Goal: Information Seeking & Learning: Find contact information

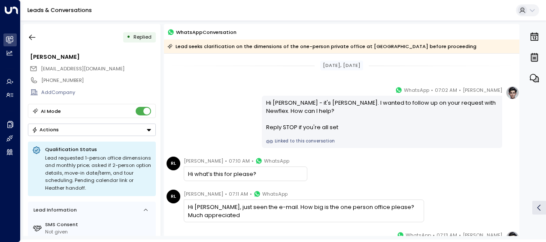
scroll to position [116, 0]
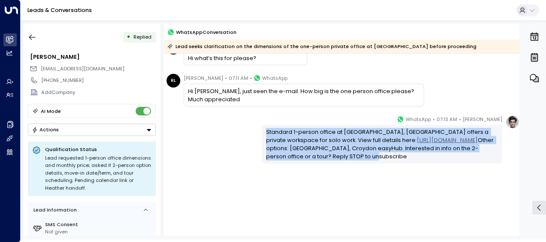
click at [32, 38] on icon "button" at bounding box center [32, 37] width 9 height 9
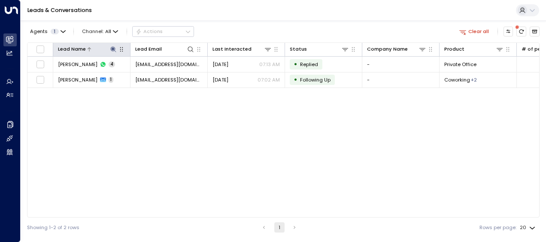
click at [113, 48] on icon at bounding box center [113, 49] width 6 height 6
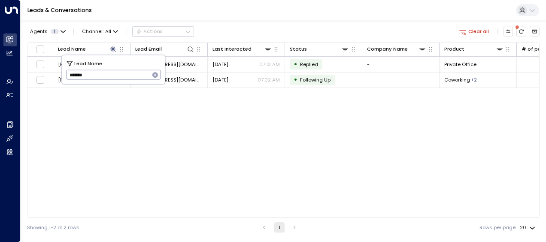
drag, startPoint x: 68, startPoint y: 74, endPoint x: 101, endPoint y: 81, distance: 33.8
click at [101, 81] on input "*******" at bounding box center [108, 75] width 84 height 14
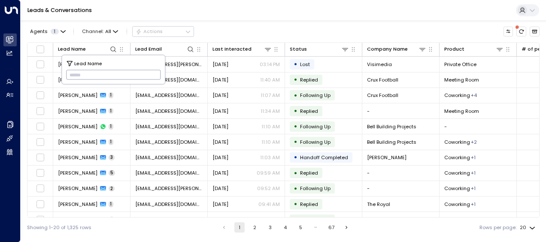
click at [73, 74] on input "text" at bounding box center [113, 75] width 95 height 14
click at [73, 73] on input "text" at bounding box center [113, 75] width 95 height 14
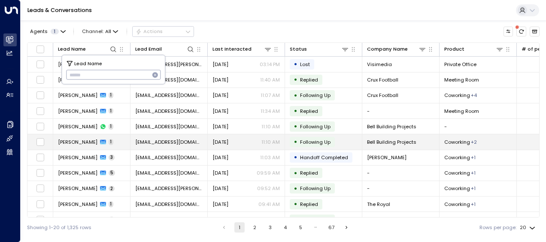
type input "*********"
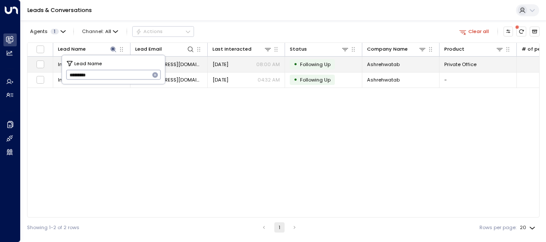
click at [189, 63] on span "office@ashrehwatab.com" at bounding box center [168, 64] width 67 height 7
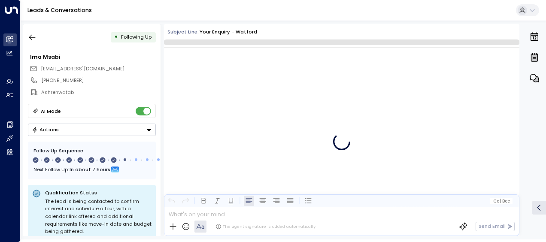
scroll to position [2867, 0]
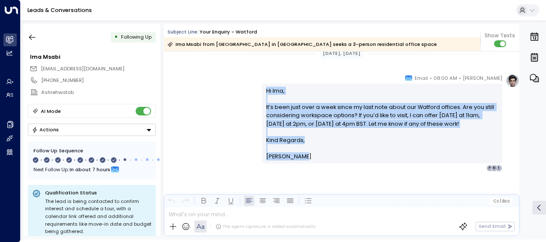
drag, startPoint x: 265, startPoint y: 90, endPoint x: 309, endPoint y: 171, distance: 91.3
click at [309, 171] on div "Olivia Smith • 08:00 AM • Email Hi Ima, It’s been just over a week since my las…" at bounding box center [382, 123] width 241 height 98
drag, startPoint x: 309, startPoint y: 171, endPoint x: 274, endPoint y: 137, distance: 48.6
copy div "Hi Ima, It’s been just over a week since my last note about our Watford offices…"
click at [34, 39] on icon "button" at bounding box center [32, 37] width 9 height 9
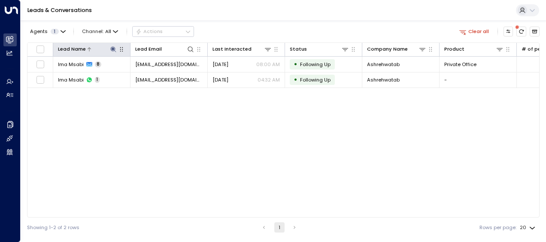
click at [113, 48] on icon at bounding box center [113, 49] width 6 height 6
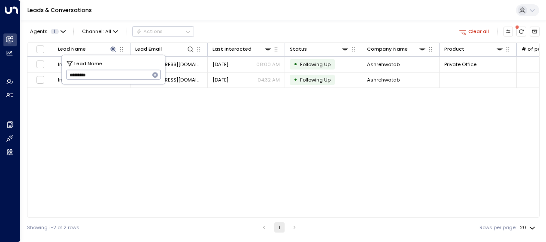
drag, startPoint x: 69, startPoint y: 74, endPoint x: 111, endPoint y: 79, distance: 42.8
click at [111, 79] on input "*********" at bounding box center [108, 75] width 84 height 14
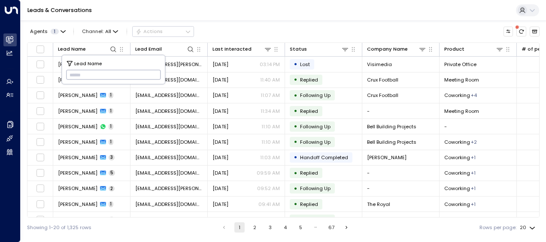
click at [69, 72] on input "text" at bounding box center [113, 75] width 95 height 14
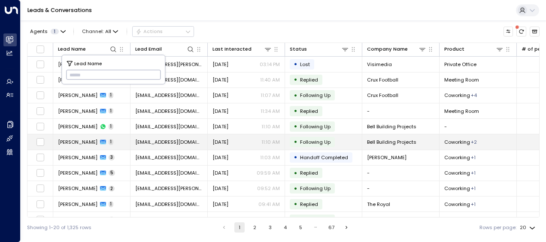
type input "*******"
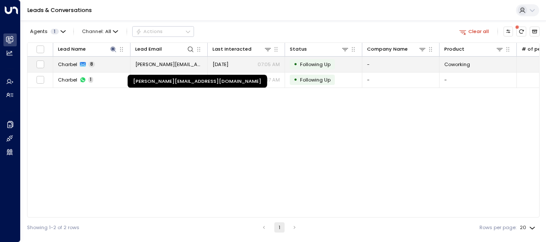
click at [186, 61] on span "jarjour.charbel@hotmail.com" at bounding box center [168, 64] width 67 height 7
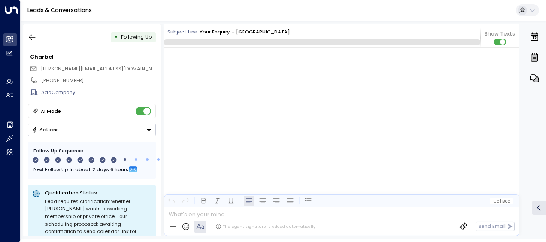
scroll to position [2701, 0]
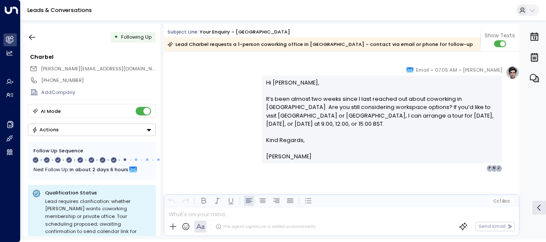
click at [244, 84] on div "Olivia Smith • 07:05 AM • Email Hi Charbel, It’s been almost two weeks since I …" at bounding box center [342, 119] width 356 height 106
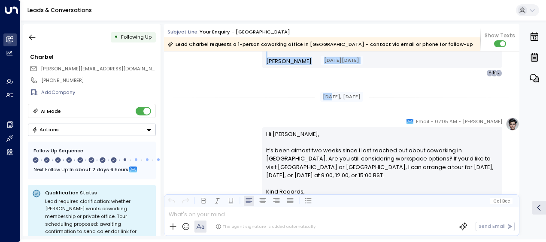
drag, startPoint x: 244, startPoint y: 84, endPoint x: 225, endPoint y: 108, distance: 30.3
click at [225, 108] on div "[DATE], [DATE]" at bounding box center [342, 97] width 356 height 24
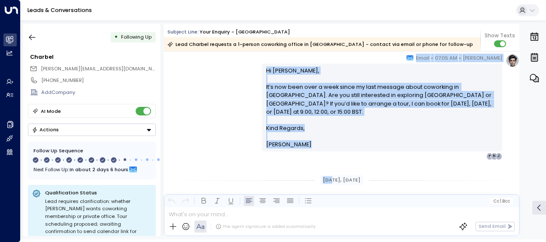
scroll to position [2455, 0]
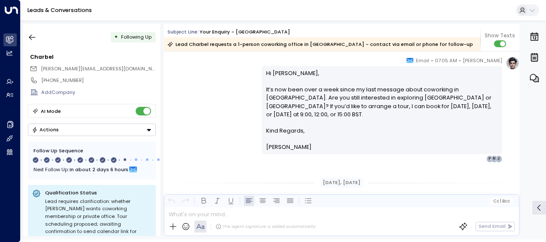
click at [181, 7] on div "Leads & Conversations" at bounding box center [284, 10] width 526 height 21
click at [228, 95] on div "Olivia Smith • 07:05 AM • Email Hi Charbel, It’s now been over a week since my …" at bounding box center [342, 109] width 356 height 106
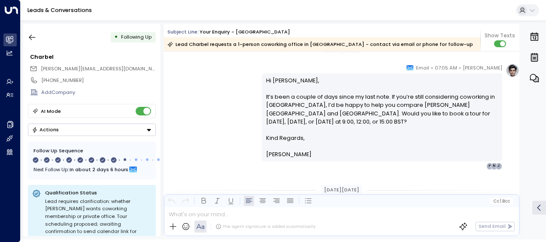
scroll to position [1983, 0]
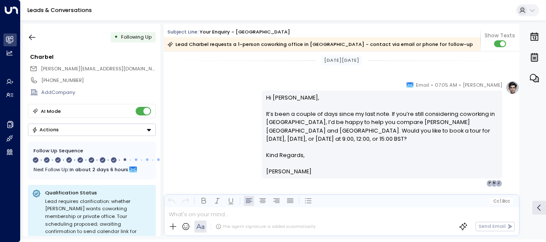
click at [228, 95] on div "Olivia Smith • 07:05 AM • Email Hi Charbel, It’s been a couple of days since my…" at bounding box center [342, 134] width 356 height 106
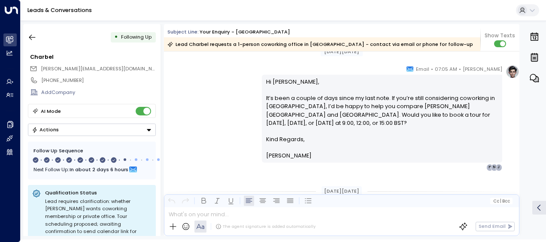
click at [228, 95] on div "Olivia Smith • 07:05 AM • Email Hi Charbel, It’s been a couple of days since my…" at bounding box center [342, 118] width 356 height 106
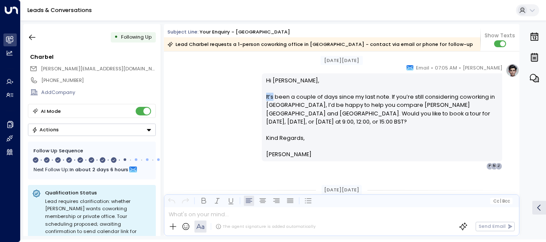
click at [228, 95] on div "Olivia Smith • 07:05 AM • Email Hi Charbel, It’s been a couple of days since my…" at bounding box center [342, 117] width 356 height 106
drag, startPoint x: 228, startPoint y: 95, endPoint x: 226, endPoint y: 104, distance: 8.8
click at [226, 104] on div "Olivia Smith • 07:05 AM • Email Hi Charbel, It’s been a couple of days since my…" at bounding box center [342, 117] width 356 height 106
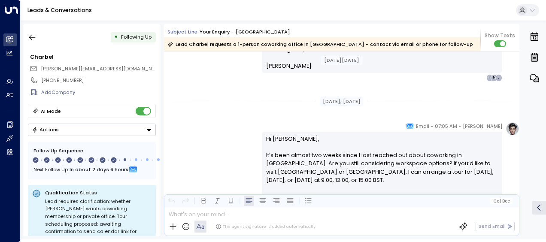
scroll to position [2241, 0]
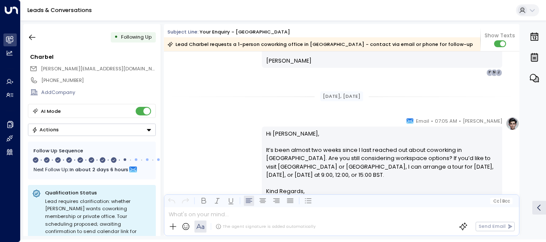
click at [226, 104] on div "[DATE], [DATE]" at bounding box center [342, 97] width 356 height 24
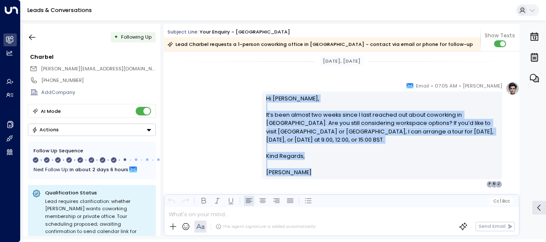
scroll to position [2296, 0]
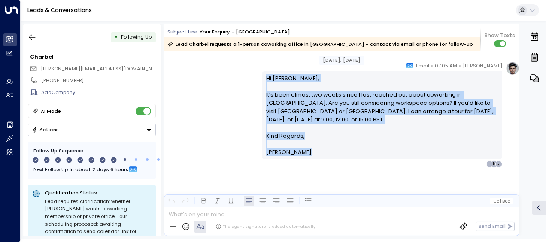
drag, startPoint x: 226, startPoint y: 104, endPoint x: 286, endPoint y: 238, distance: 146.3
click at [286, 238] on div "• Following Up Charbel jarjour.charbel@hotmail.com +447552199210 Add Company AI…" at bounding box center [284, 130] width 526 height 219
drag, startPoint x: 286, startPoint y: 238, endPoint x: 283, endPoint y: 100, distance: 137.9
copy div "Hi Charbel, It’s been almost two weeks since I last reached out about coworking…"
click at [30, 35] on icon "button" at bounding box center [32, 37] width 9 height 9
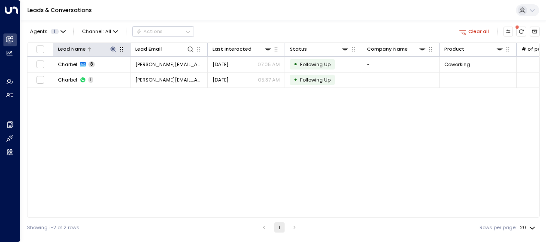
click at [112, 47] on icon at bounding box center [113, 49] width 7 height 7
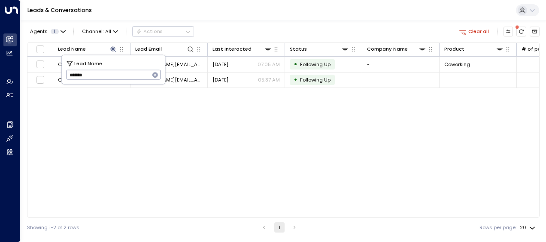
drag, startPoint x: 69, startPoint y: 74, endPoint x: 116, endPoint y: 73, distance: 47.7
click at [116, 73] on input "*******" at bounding box center [108, 75] width 84 height 14
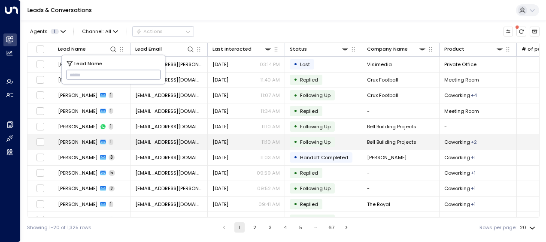
type input "**********"
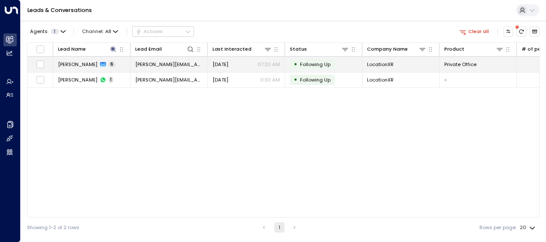
click at [176, 64] on span "rory@locationxr.com" at bounding box center [168, 64] width 67 height 7
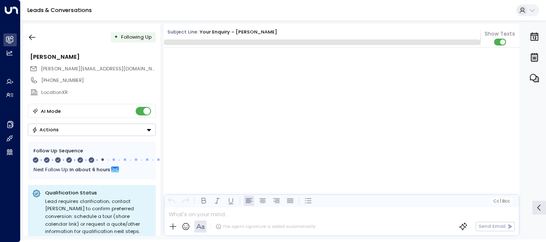
scroll to position [2147, 0]
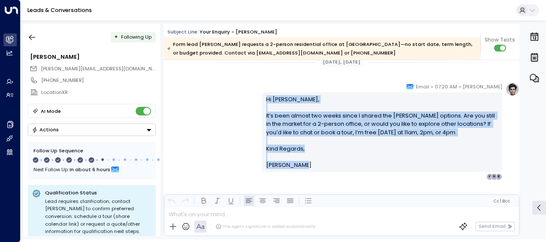
drag, startPoint x: 264, startPoint y: 98, endPoint x: 305, endPoint y: 167, distance: 79.7
click at [305, 167] on div "Hi Rory, It’s been almost two weeks since I shared the Fredericks options. Are …" at bounding box center [382, 132] width 232 height 74
drag, startPoint x: 305, startPoint y: 167, endPoint x: 280, endPoint y: 130, distance: 44.0
copy div "Hi Rory, It’s been almost two weeks since I shared the Fredericks options. Are …"
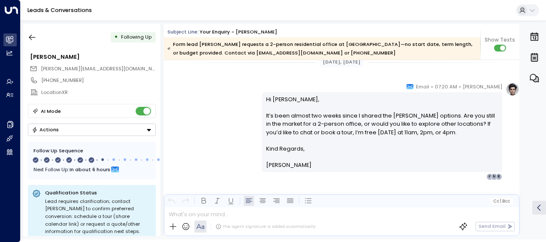
click at [308, 9] on div "Leads & Conversations" at bounding box center [284, 10] width 526 height 21
click at [30, 36] on icon "button" at bounding box center [32, 37] width 9 height 9
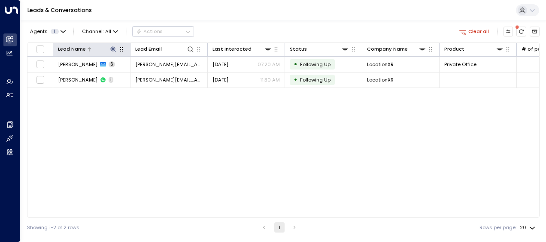
click at [115, 47] on icon at bounding box center [113, 49] width 6 height 6
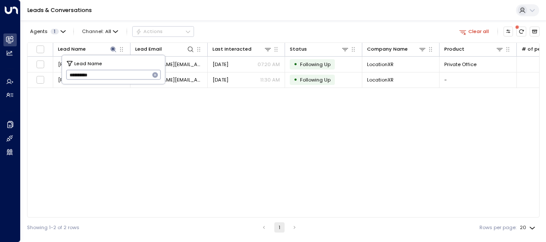
drag, startPoint x: 67, startPoint y: 73, endPoint x: 125, endPoint y: 76, distance: 58.1
click at [125, 76] on input "**********" at bounding box center [108, 75] width 84 height 14
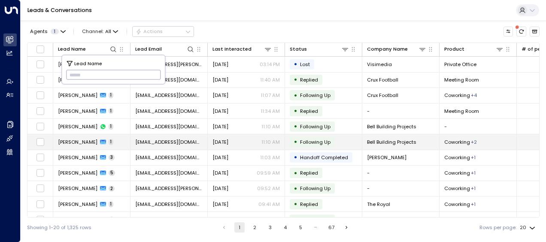
type input "*******"
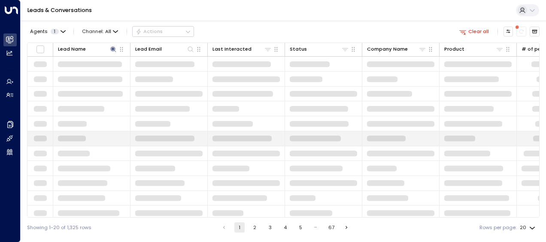
click at [85, 140] on td at bounding box center [91, 138] width 77 height 15
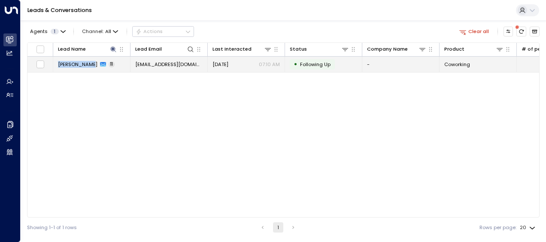
click at [174, 63] on span "idanfeld@gmail.com" at bounding box center [168, 64] width 67 height 7
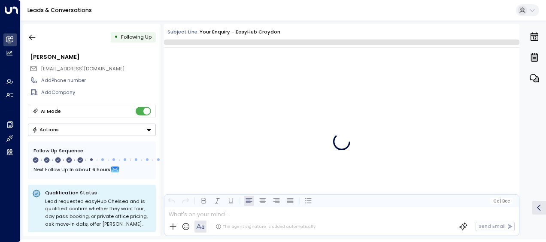
scroll to position [3719, 0]
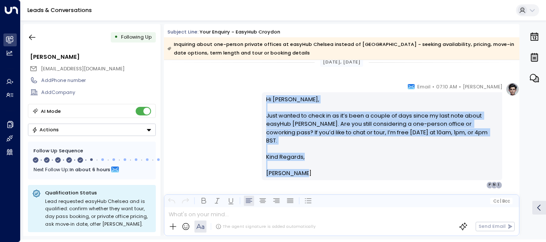
drag, startPoint x: 264, startPoint y: 98, endPoint x: 311, endPoint y: 165, distance: 81.4
click at [311, 165] on div "Hi Idan, Just wanted to check in as it’s been a couple of days since my last no…" at bounding box center [382, 136] width 232 height 82
drag, startPoint x: 311, startPoint y: 165, endPoint x: 284, endPoint y: 137, distance: 38.0
copy div "Hi Idan, Just wanted to check in as it’s been a couple of days since my last no…"
click at [213, 112] on div "Olivia Smith • 07:10 AM • Email Hi Idan, Just wanted to check in as it’s been a…" at bounding box center [342, 135] width 356 height 106
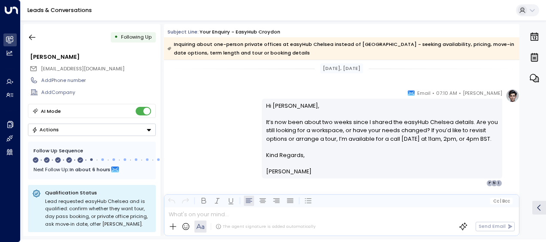
scroll to position [3265, 0]
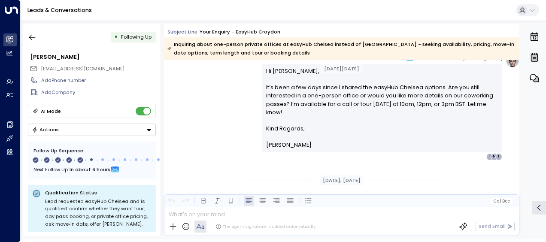
click at [213, 112] on div "Olivia Smith • 07:40 AM • Email Hi Idan, It’s been a few days since I shared th…" at bounding box center [342, 107] width 356 height 106
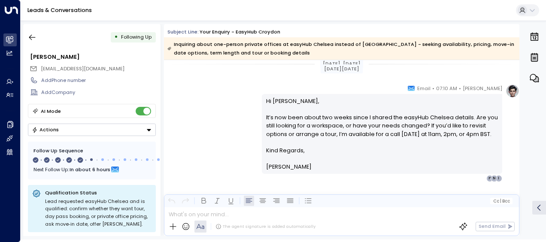
scroll to position [2820, 0]
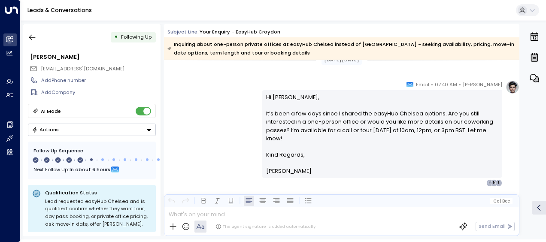
click at [213, 112] on div "Olivia Smith • 07:40 AM • Email Hi Idan, It’s been a few days since I shared th…" at bounding box center [342, 133] width 356 height 106
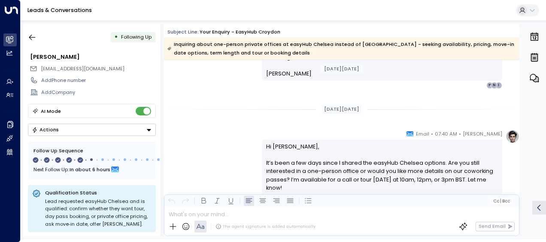
scroll to position [2543, 0]
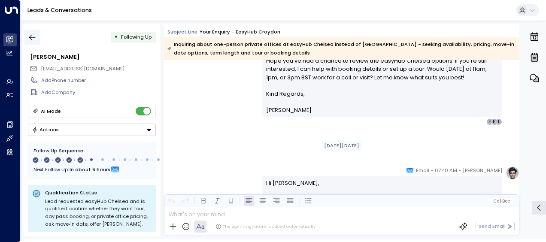
click at [33, 36] on icon "button" at bounding box center [32, 37] width 9 height 9
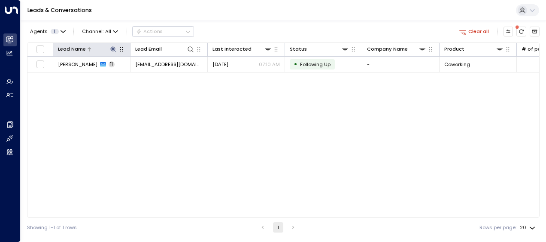
click at [113, 48] on icon at bounding box center [113, 49] width 6 height 6
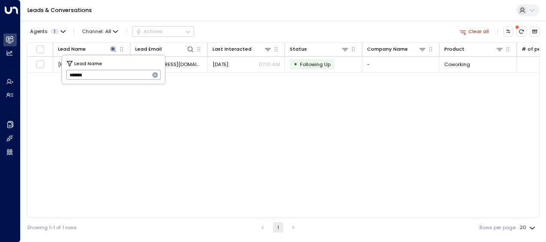
drag, startPoint x: 68, startPoint y: 76, endPoint x: 100, endPoint y: 80, distance: 32.1
click at [100, 80] on input "*******" at bounding box center [108, 75] width 84 height 14
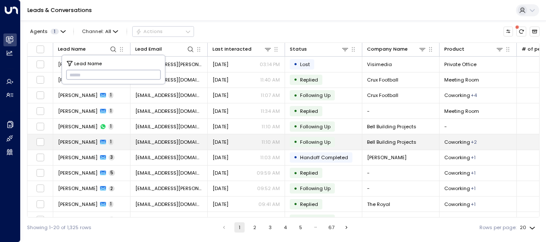
type input "**********"
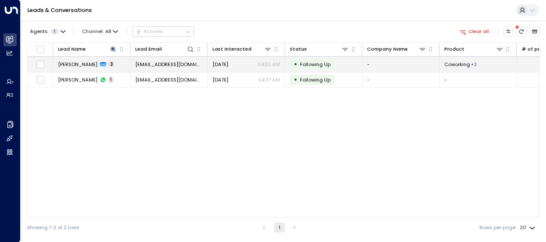
click at [181, 64] on span "ashantylisa@gmail.com" at bounding box center [168, 64] width 67 height 7
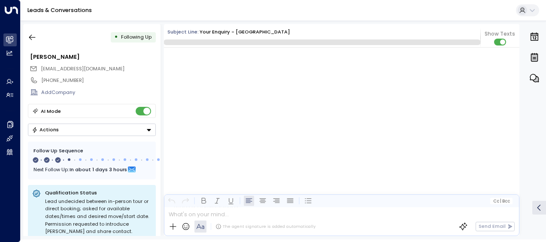
scroll to position [609, 0]
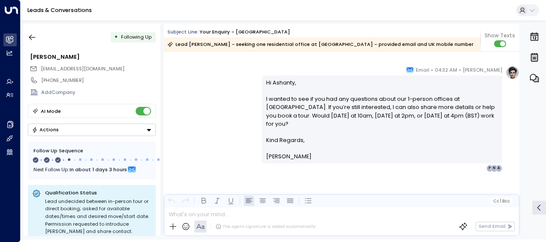
click at [194, 97] on div "Olivia Smith • 04:32 AM • Email Hi Ashanty, I wanted to see if you had any ques…" at bounding box center [342, 119] width 356 height 106
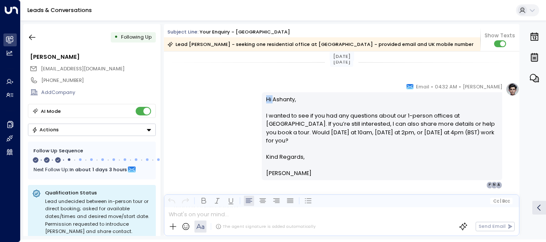
click at [194, 97] on div "Olivia Smith • 04:32 AM • Email Hi Ashanty, I wanted to see if you had any ques…" at bounding box center [342, 135] width 356 height 106
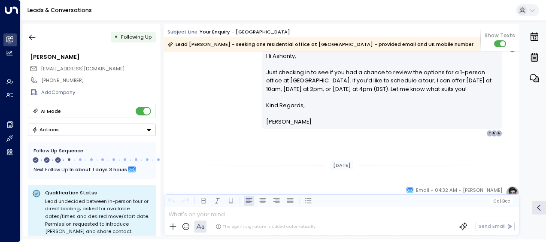
drag, startPoint x: 194, startPoint y: 97, endPoint x: 214, endPoint y: 119, distance: 29.5
click at [214, 119] on div "Olivia Smith • 09:32 AM • Email Hi Ashanty, Just checking in to see if you had …" at bounding box center [342, 88] width 356 height 98
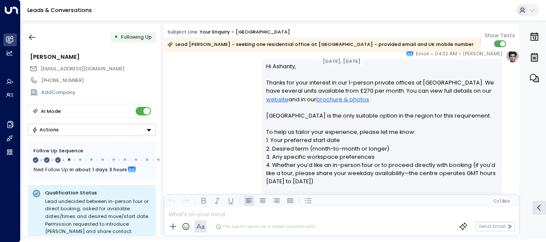
click at [214, 119] on div "Olivia Smith • 04:32 AM • Email Hi Ashanty, Thanks for your interest in our 1-p…" at bounding box center [342, 147] width 356 height 197
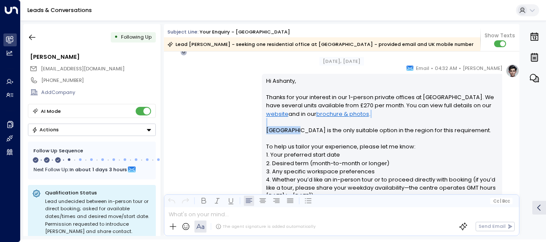
click at [214, 119] on div "Olivia Smith • 04:32 AM • Email Hi Ashanty, Thanks for your interest in our 1-p…" at bounding box center [342, 162] width 356 height 197
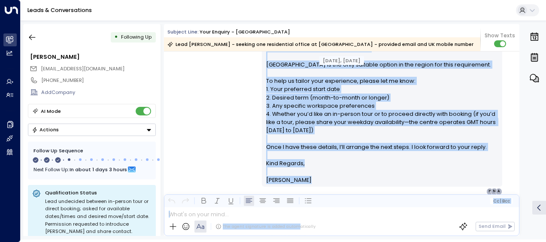
scroll to position [222, 0]
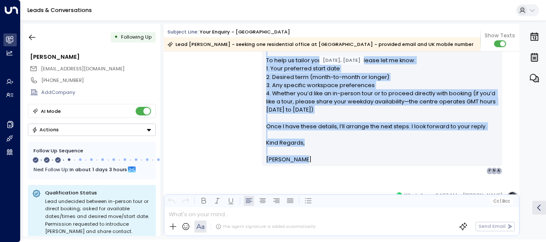
drag, startPoint x: 265, startPoint y: 79, endPoint x: 299, endPoint y: 176, distance: 103.2
click at [299, 174] on div "Olivia Smith • 04:32 AM • Email Hi Ashanty, Thanks for your interest in our 1-p…" at bounding box center [382, 76] width 241 height 197
drag, startPoint x: 299, startPoint y: 176, endPoint x: 280, endPoint y: 99, distance: 79.6
copy div "Hi Ashanty, Thanks for your interest in our 1-person private offices at Birming…"
click at [212, 112] on div "Olivia Smith • 04:32 AM • Email Hi Ashanty, Thanks for your interest in our 1-p…" at bounding box center [342, 76] width 356 height 197
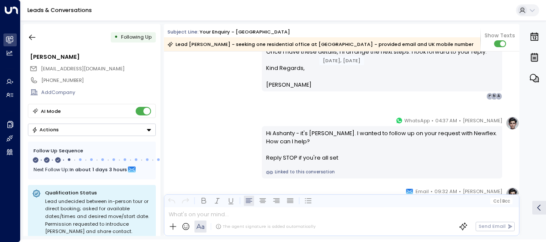
scroll to position [308, 0]
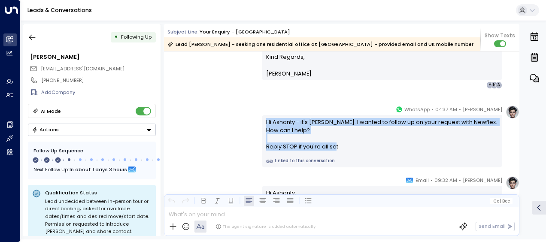
drag, startPoint x: 265, startPoint y: 121, endPoint x: 348, endPoint y: 149, distance: 88.0
click at [348, 149] on div "Hi Ashanty - it's Olivia Smith. I wanted to follow up on your request with Newf…" at bounding box center [382, 134] width 232 height 33
drag, startPoint x: 348, startPoint y: 149, endPoint x: 288, endPoint y: 146, distance: 59.8
copy div "Hi Ashanty - it's Olivia Smith. I wanted to follow up on your request with Newf…"
click at [219, 140] on div "Olivia Smith • 04:37 AM • WhatsApp Hi Ashanty - it's Olivia Smith. I wanted to …" at bounding box center [342, 136] width 356 height 62
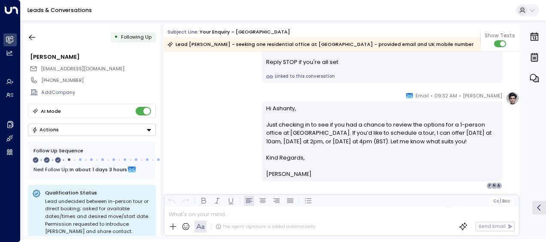
click at [219, 140] on div "Olivia Smith • 09:32 AM • Email Hi Ashanty, Just checking in to see if you had …" at bounding box center [342, 140] width 356 height 98
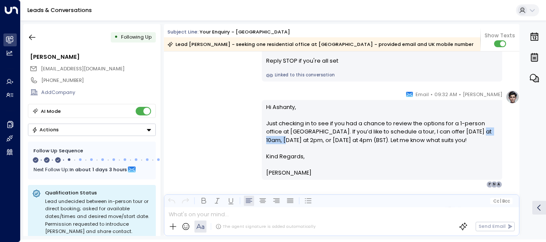
click at [219, 140] on div "Olivia Smith • 09:32 AM • Email Hi Ashanty, Just checking in to see if you had …" at bounding box center [342, 139] width 356 height 98
click at [275, 144] on p "Hi Ashanty, Just checking in to see if you had a chance to review the options f…" at bounding box center [382, 127] width 232 height 49
click at [275, 141] on p "Hi Ashanty, Just checking in to see if you had a chance to review the options f…" at bounding box center [382, 127] width 232 height 49
click at [275, 136] on p "Hi Ashanty, Just checking in to see if you had a chance to review the options f…" at bounding box center [382, 127] width 232 height 49
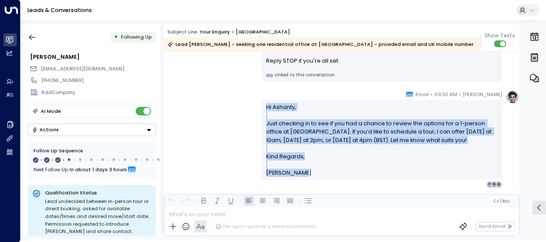
drag, startPoint x: 263, startPoint y: 102, endPoint x: 302, endPoint y: 189, distance: 95.0
click at [302, 188] on div "Olivia Smith • 09:32 AM • Email Hi Ashanty, Just checking in to see if you had …" at bounding box center [382, 139] width 241 height 98
drag, startPoint x: 302, startPoint y: 189, endPoint x: 278, endPoint y: 149, distance: 47.0
copy div "Hi Ashanty, Just checking in to see if you had a chance to review the options f…"
click at [30, 37] on icon "button" at bounding box center [32, 37] width 9 height 9
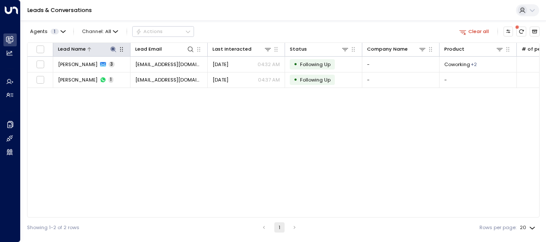
click at [112, 48] on icon at bounding box center [113, 49] width 6 height 6
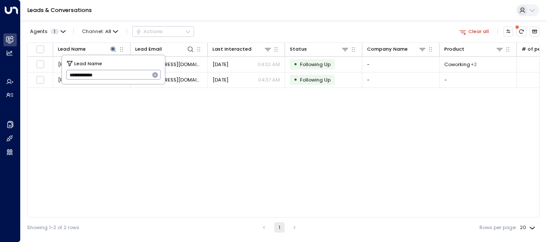
drag, startPoint x: 69, startPoint y: 74, endPoint x: 130, endPoint y: 74, distance: 61.0
click at [130, 74] on input "**********" at bounding box center [108, 75] width 84 height 14
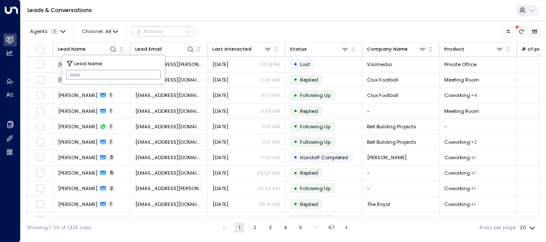
type input "**********"
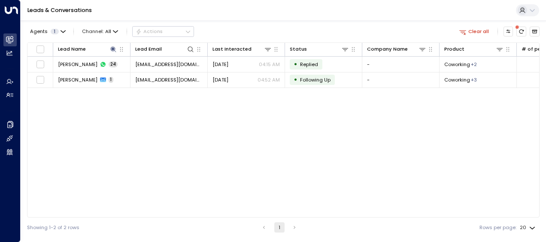
click at [85, 140] on div "Lead Name Lead Email Last Interacted Status Company Name Product # of people AI…" at bounding box center [283, 130] width 513 height 175
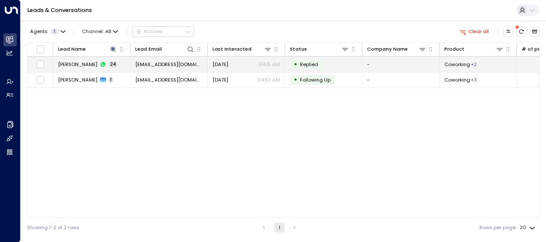
drag, startPoint x: 85, startPoint y: 140, endPoint x: 169, endPoint y: 64, distance: 114.0
click at [169, 64] on span "[EMAIL_ADDRESS][DOMAIN_NAME]" at bounding box center [168, 64] width 67 height 7
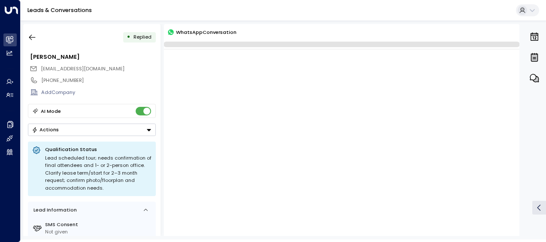
scroll to position [3487, 0]
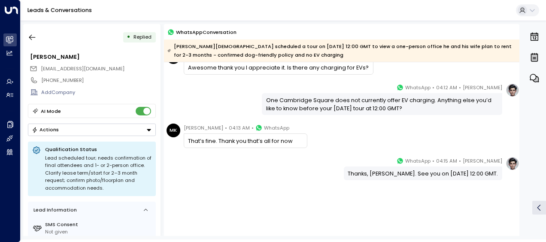
click at [232, 174] on div "[PERSON_NAME] • 04:15 AM • WhatsApp Thanks, [PERSON_NAME]. See you on [DATE] 12…" at bounding box center [342, 169] width 356 height 24
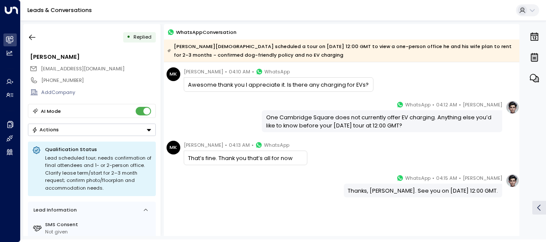
click at [232, 174] on div "[PERSON_NAME] • 04:15 AM • WhatsApp Thanks, [PERSON_NAME]. See you on [DATE] 12…" at bounding box center [342, 186] width 356 height 24
drag, startPoint x: 232, startPoint y: 174, endPoint x: 224, endPoint y: 191, distance: 19.2
click at [224, 191] on div "[PERSON_NAME] • 04:15 AM • WhatsApp Thanks, [PERSON_NAME]. See you on [DATE] 12…" at bounding box center [342, 186] width 356 height 24
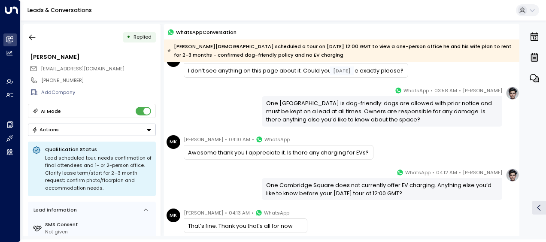
scroll to position [3037, 0]
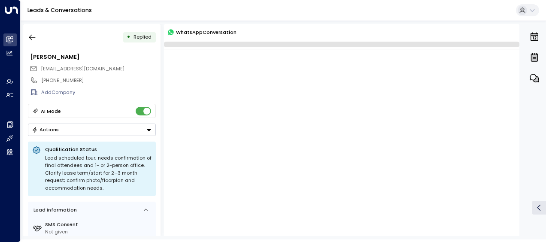
scroll to position [3487, 0]
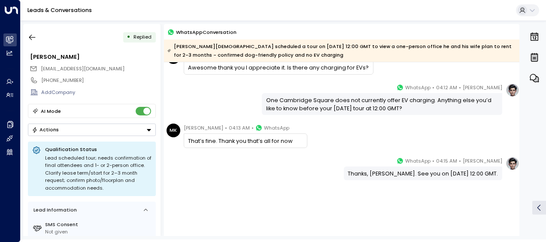
click at [254, 188] on div "[PERSON_NAME] • 04:15 AM • WhatsApp Thanks, [PERSON_NAME]. See you on [DATE] 12…" at bounding box center [342, 203] width 356 height 92
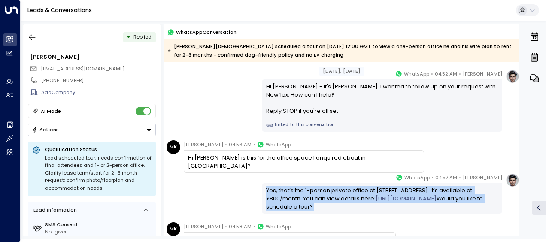
click at [254, 188] on div "[PERSON_NAME] • 04:57 AM • WhatsApp Yes, that’s the 1-person private office at …" at bounding box center [342, 194] width 356 height 40
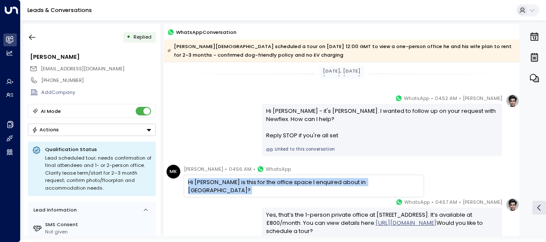
scroll to position [0, 0]
click at [254, 188] on div "Hi [PERSON_NAME] is this for the office space I enquired about in [GEOGRAPHIC_D…" at bounding box center [304, 186] width 241 height 23
drag, startPoint x: 254, startPoint y: 188, endPoint x: 206, endPoint y: 130, distance: 75.3
click at [206, 130] on div "[PERSON_NAME] • 04:52 AM • WhatsApp Hi [PERSON_NAME] - it's [PERSON_NAME]. I wa…" at bounding box center [342, 125] width 356 height 62
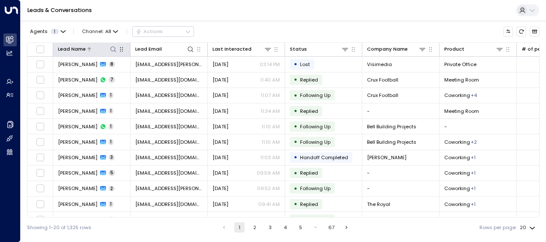
click at [113, 48] on icon at bounding box center [113, 49] width 7 height 7
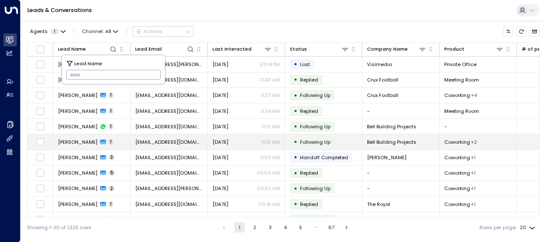
type input "**********"
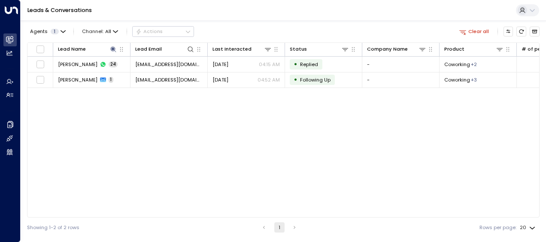
click at [90, 144] on div "Lead Name Lead Email Last Interacted Status Company Name Product # of people AI…" at bounding box center [283, 130] width 513 height 175
drag, startPoint x: 90, startPoint y: 144, endPoint x: 182, endPoint y: 91, distance: 106.6
click at [182, 91] on div "Lead Name Lead Email Last Interacted Status Company Name Product # of people AI…" at bounding box center [283, 130] width 513 height 175
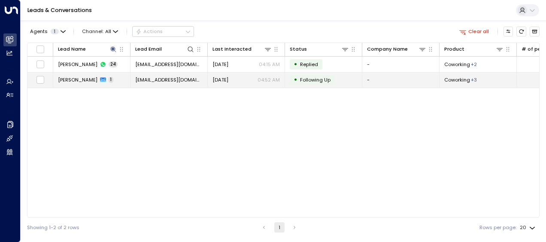
click at [178, 77] on span "[EMAIL_ADDRESS][DOMAIN_NAME]" at bounding box center [168, 79] width 67 height 7
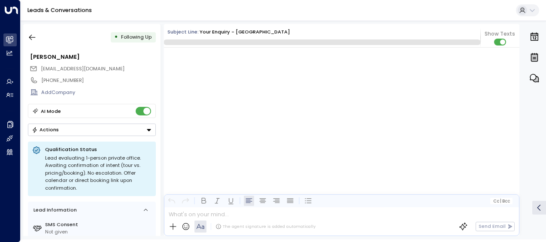
scroll to position [4593, 0]
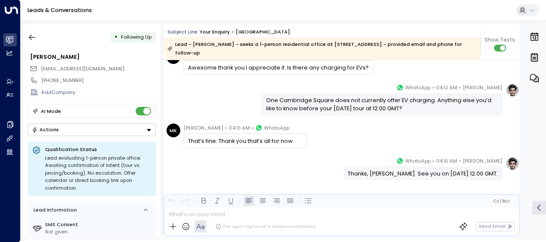
click at [207, 166] on div "[PERSON_NAME] • 04:15 AM • WhatsApp Thanks, [PERSON_NAME]. See you on [DATE] 12…" at bounding box center [342, 169] width 356 height 24
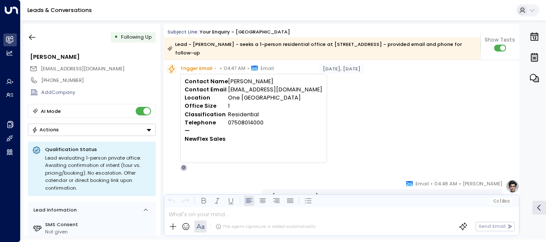
scroll to position [0, 0]
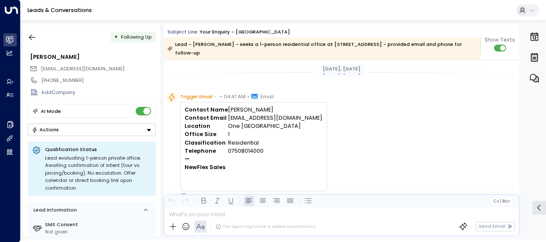
click at [352, 140] on div "Trigger Email • • 04:47 AM • Email Contact Name [PERSON_NAME] Contact Email [EM…" at bounding box center [343, 145] width 353 height 107
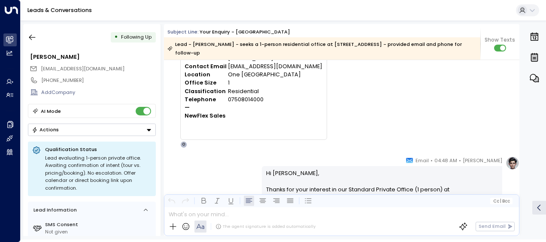
click at [352, 140] on div "Trigger Email • • 04:47 AM • Email Contact Name [PERSON_NAME] Contact Email [EM…" at bounding box center [343, 94] width 353 height 107
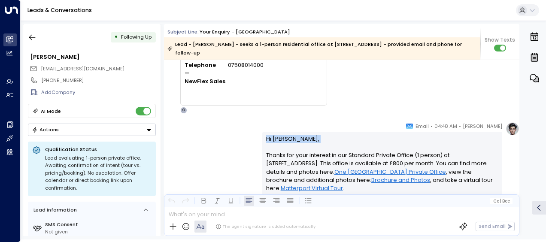
click at [352, 140] on p "Hi [PERSON_NAME], Thanks for your interest in our Standard Private Office (1 pe…" at bounding box center [382, 238] width 232 height 206
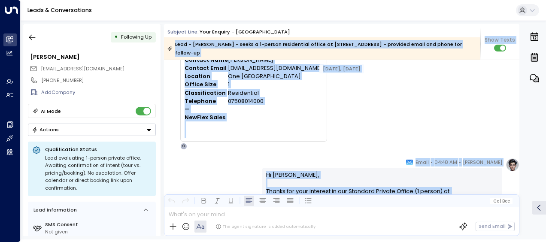
scroll to position [0, 0]
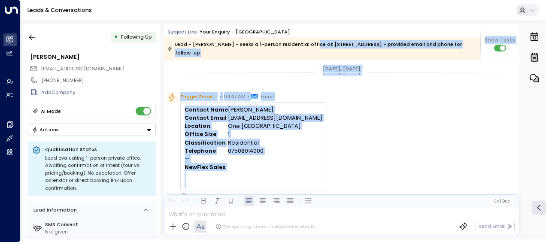
drag, startPoint x: 264, startPoint y: 104, endPoint x: 309, endPoint y: 42, distance: 76.9
drag, startPoint x: 309, startPoint y: 42, endPoint x: 329, endPoint y: 128, distance: 88.1
click at [329, 128] on div "Trigger Email • • 04:47 AM • Email Contact Name [PERSON_NAME] Contact Email [EM…" at bounding box center [343, 145] width 353 height 107
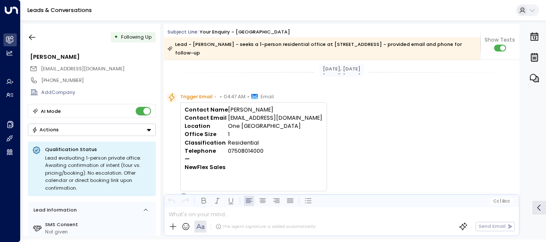
click at [329, 128] on div "Trigger Email • • 04:47 AM • Email Contact Name [PERSON_NAME] Contact Email [EM…" at bounding box center [343, 145] width 353 height 107
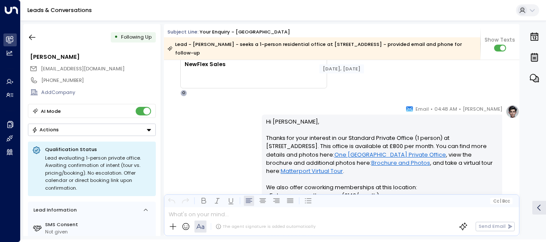
scroll to position [120, 0]
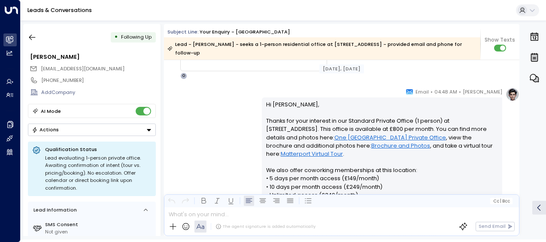
click at [309, 119] on p "Hi [PERSON_NAME], Thanks for your interest in our Standard Private Office (1 pe…" at bounding box center [382, 204] width 232 height 206
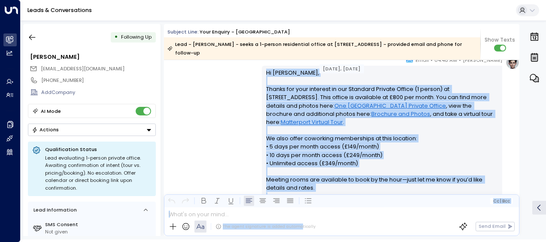
scroll to position [226, 0]
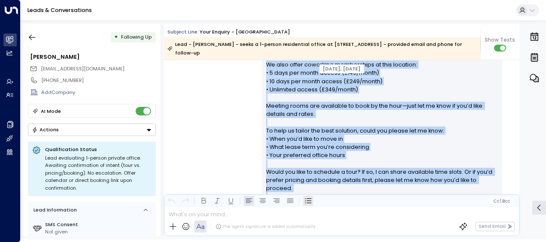
drag, startPoint x: 265, startPoint y: 103, endPoint x: 305, endPoint y: 198, distance: 102.8
click at [305, 198] on div "Subject Line: Your enquiry - One Cambridge Square Lead - [PERSON_NAME] - seeks …" at bounding box center [342, 130] width 356 height 212
drag, startPoint x: 305, startPoint y: 198, endPoint x: 281, endPoint y: 140, distance: 62.4
copy div "Lo Ipsu-Dolorsita, Consec adi elit seddoeiu te inc Utlabore Etdolor Magnaa (0 e…"
click at [204, 108] on div "[PERSON_NAME] • 04:48 AM • Email Hi [PERSON_NAME], Thanks for your interest in …" at bounding box center [342, 109] width 356 height 255
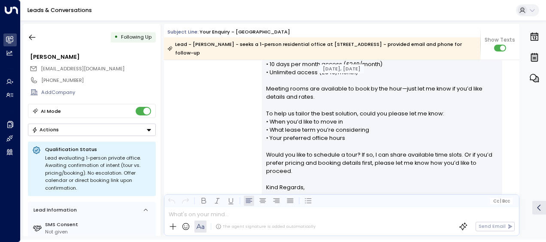
click at [204, 108] on div "[PERSON_NAME] • 04:48 AM • Email Hi [PERSON_NAME], Thanks for your interest in …" at bounding box center [342, 92] width 356 height 255
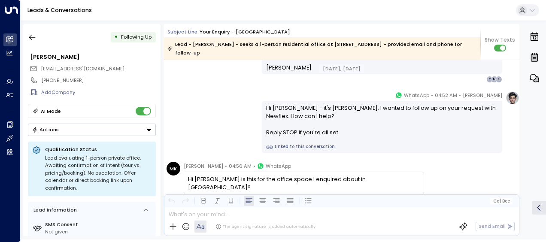
scroll to position [381, 0]
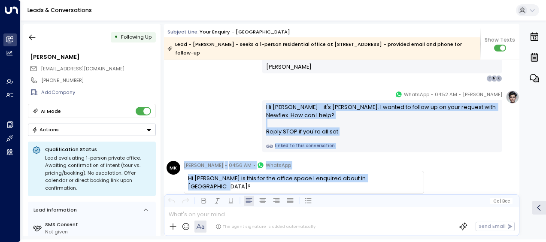
drag, startPoint x: 264, startPoint y: 104, endPoint x: 405, endPoint y: 177, distance: 158.7
drag, startPoint x: 405, startPoint y: 177, endPoint x: 368, endPoint y: 171, distance: 37.6
click at [368, 171] on div "[PERSON_NAME] • 04:56 AM • WhatsApp Hi [PERSON_NAME] is this for the office spa…" at bounding box center [304, 177] width 241 height 33
copy div "Hi [PERSON_NAME] - it's [PERSON_NAME]. I wanted to follow up on your request wi…"
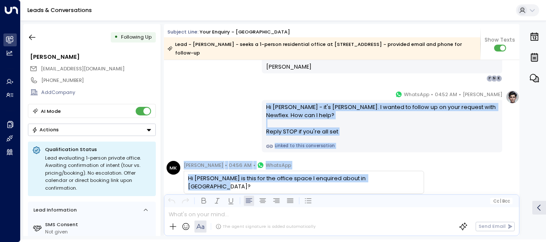
click at [205, 106] on div "[PERSON_NAME] • 04:52 AM • WhatsApp Hi [PERSON_NAME] - it's [PERSON_NAME]. I wa…" at bounding box center [342, 121] width 356 height 62
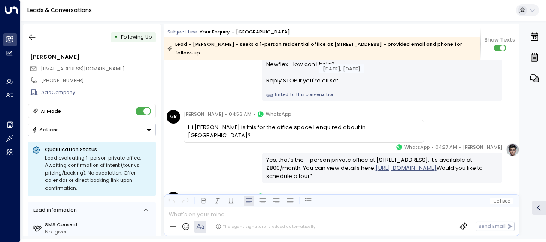
scroll to position [449, 0]
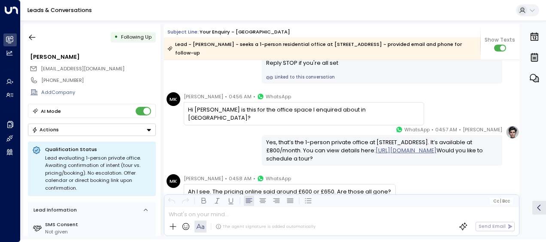
click at [205, 106] on div "Hi [PERSON_NAME] is this for the office space I enquired about in [GEOGRAPHIC_D…" at bounding box center [303, 114] width 231 height 16
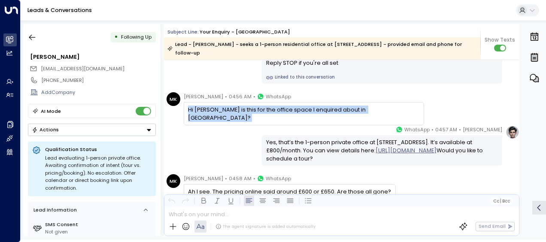
click at [205, 106] on div "Hi [PERSON_NAME] is this for the office space I enquired about in [GEOGRAPHIC_D…" at bounding box center [303, 114] width 231 height 16
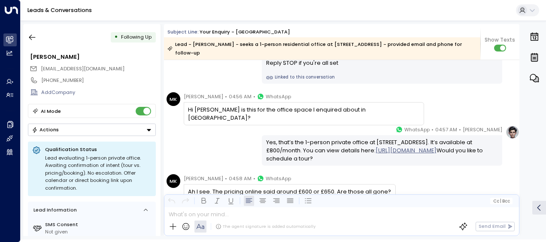
drag, startPoint x: 205, startPoint y: 106, endPoint x: 206, endPoint y: 143, distance: 36.5
click at [206, 143] on div "[PERSON_NAME] • 04:57 AM • WhatsApp Yes, that’s the 1-person private office at …" at bounding box center [342, 145] width 356 height 40
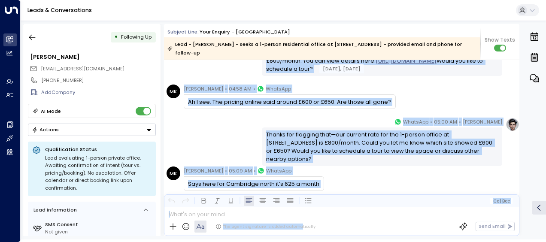
scroll to position [541, 0]
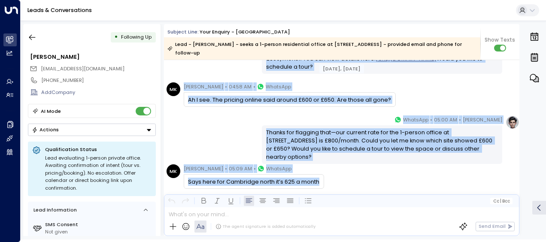
drag, startPoint x: 265, startPoint y: 106, endPoint x: 325, endPoint y: 172, distance: 89.7
drag, startPoint x: 325, startPoint y: 172, endPoint x: 295, endPoint y: 135, distance: 48.0
copy div "Yes, that’s the 1-person private office at [STREET_ADDRESS]. It’s available at …"
click at [182, 135] on div "[PERSON_NAME] • 05:00 AM • WhatsApp Thanks for flagging that—our current rate f…" at bounding box center [342, 140] width 356 height 49
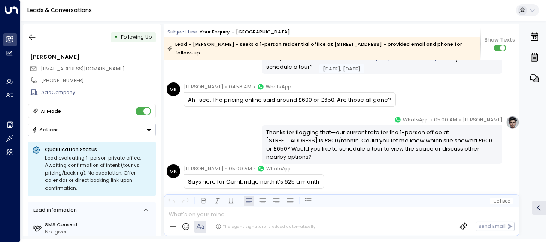
click at [182, 135] on div "[PERSON_NAME] • 05:00 AM • WhatsApp Thanks for flagging that—our current rate f…" at bounding box center [342, 140] width 356 height 49
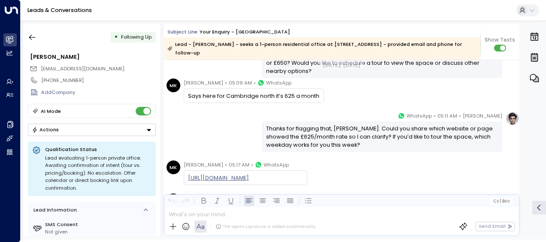
scroll to position [644, 0]
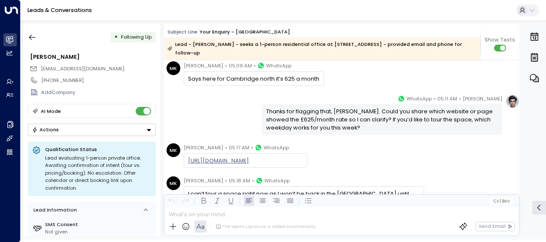
click at [182, 135] on div "[DATE], [DATE] MK [PERSON_NAME] • 04:58 AM • WhatsApp Ah I see. The pricing onl…" at bounding box center [342, 174] width 356 height 1517
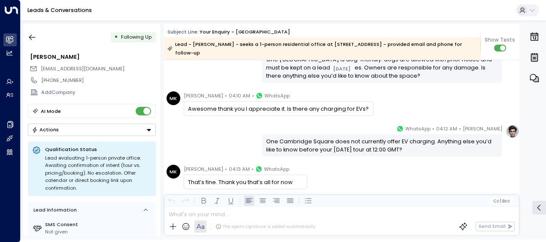
scroll to position [1340, 0]
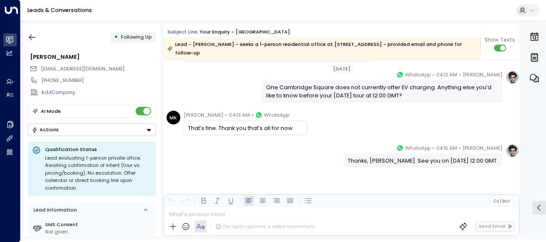
drag, startPoint x: 264, startPoint y: 74, endPoint x: 393, endPoint y: 237, distance: 207.3
copy div "Loremi dol sitametc adip, Elit-Seddoeius. Tempo inc utlab etdol magnaal en admi…"
click at [197, 150] on div "[PERSON_NAME] • 04:15 AM • WhatsApp Thanks, [PERSON_NAME]. See you on [DATE] 12…" at bounding box center [342, 156] width 356 height 24
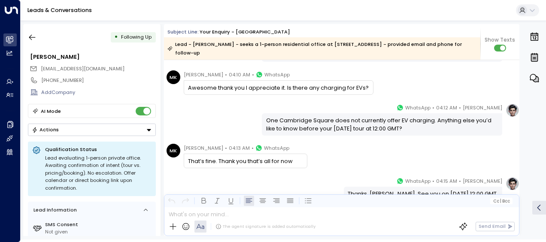
scroll to position [1306, 0]
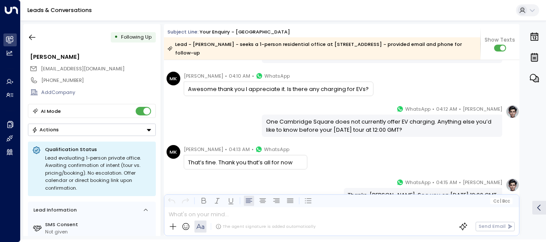
click at [197, 150] on span "[PERSON_NAME]" at bounding box center [204, 149] width 40 height 9
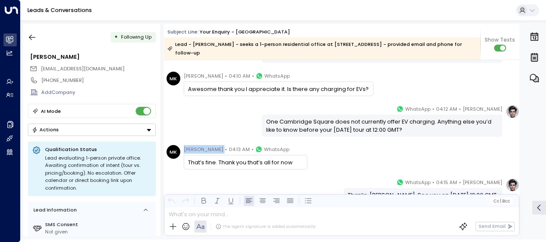
click at [197, 150] on span "[PERSON_NAME]" at bounding box center [204, 149] width 40 height 9
drag, startPoint x: 197, startPoint y: 150, endPoint x: 344, endPoint y: 157, distance: 146.6
click at [344, 157] on div "MK [PERSON_NAME] • 04:13 AM • WhatsApp That’s fine. Thank you that’s all for now" at bounding box center [343, 157] width 353 height 24
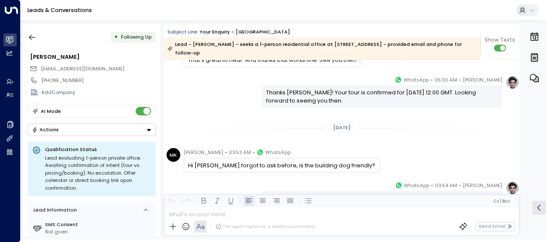
scroll to position [1048, 0]
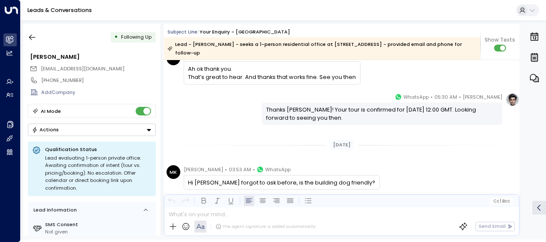
click at [222, 105] on div "[PERSON_NAME] • 05:30 AM • WhatsApp Thanks [PERSON_NAME]! Your tour is confirme…" at bounding box center [342, 109] width 356 height 32
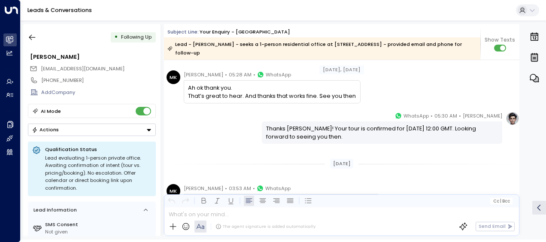
scroll to position [1031, 0]
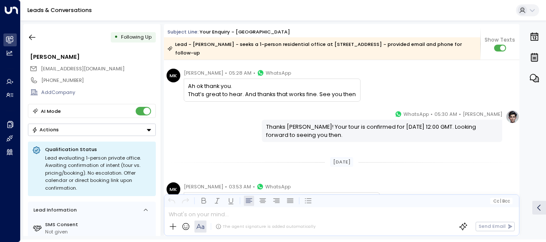
drag, startPoint x: 263, startPoint y: 125, endPoint x: 379, endPoint y: 137, distance: 116.5
click at [379, 137] on div "Thanks [PERSON_NAME]! Your tour is confirmed for [DATE] 12:00 GMT. Looking forw…" at bounding box center [382, 131] width 241 height 22
drag, startPoint x: 379, startPoint y: 137, endPoint x: 324, endPoint y: 132, distance: 55.2
click at [324, 132] on div "Thanks [PERSON_NAME]! Your tour is confirmed for [DATE] 12:00 GMT. Looking forw…" at bounding box center [382, 131] width 232 height 16
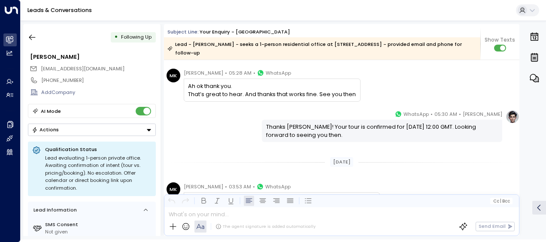
drag, startPoint x: 265, startPoint y: 125, endPoint x: 352, endPoint y: 139, distance: 88.8
click at [352, 139] on div "Thanks [PERSON_NAME]! Your tour is confirmed for [DATE] 12:00 GMT. Looking forw…" at bounding box center [382, 131] width 241 height 22
drag, startPoint x: 352, startPoint y: 139, endPoint x: 319, endPoint y: 132, distance: 34.3
copy div "Thanks [PERSON_NAME]! Your tour is confirmed for [DATE] 12:00 GMT. Looking forw…"
click at [35, 37] on icon "button" at bounding box center [32, 37] width 9 height 9
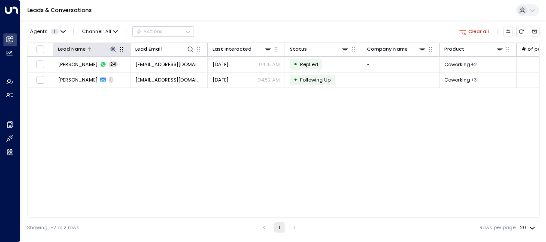
click at [113, 49] on icon at bounding box center [113, 49] width 6 height 6
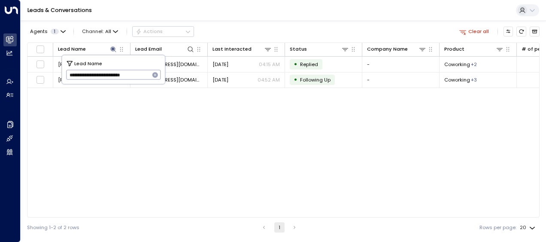
drag, startPoint x: 69, startPoint y: 74, endPoint x: 148, endPoint y: 78, distance: 79.1
click at [148, 78] on input "**********" at bounding box center [108, 75] width 84 height 14
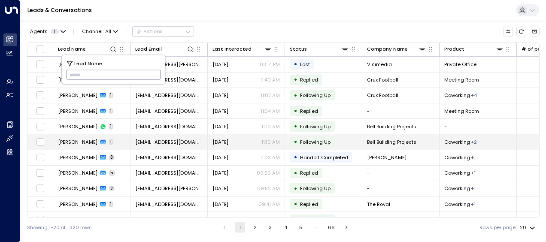
type input "**********"
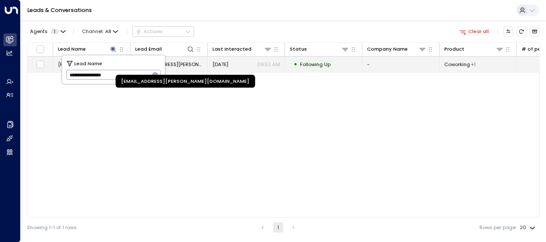
click at [190, 64] on span "[EMAIL_ADDRESS][PERSON_NAME][DOMAIN_NAME]" at bounding box center [168, 64] width 67 height 7
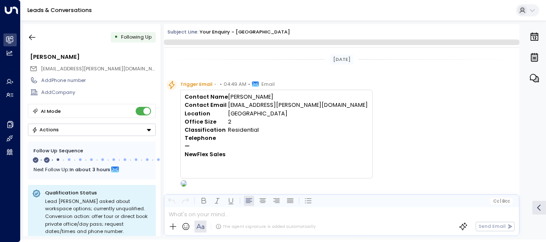
scroll to position [397, 0]
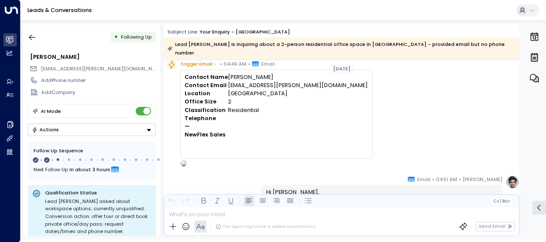
scroll to position [0, 0]
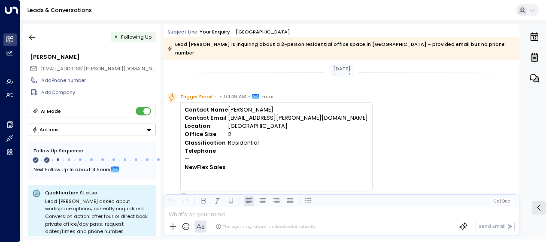
click at [357, 92] on div "Trigger Email • • 04:49 AM • Email Contact Name [PERSON_NAME] Contact Email [EM…" at bounding box center [343, 145] width 353 height 107
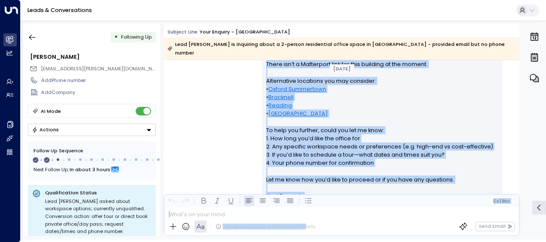
scroll to position [285, 0]
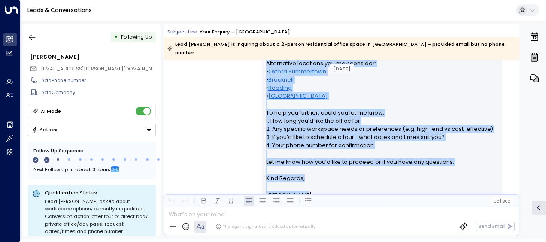
drag, startPoint x: 265, startPoint y: 96, endPoint x: 308, endPoint y: 176, distance: 90.7
click at [308, 176] on div "Hi [PERSON_NAME], Thank you for your interest in private offices at [GEOGRAPHIC…" at bounding box center [382, 68] width 232 height 264
drag, startPoint x: 308, startPoint y: 176, endPoint x: 282, endPoint y: 143, distance: 41.3
copy div "Hi [PERSON_NAME], Thank you for your interest in private offices at [GEOGRAPHIC…"
click at [213, 113] on div "[PERSON_NAME] • 04:51 AM • Email Hi [PERSON_NAME], Thank you for your interest …" at bounding box center [342, 67] width 356 height 288
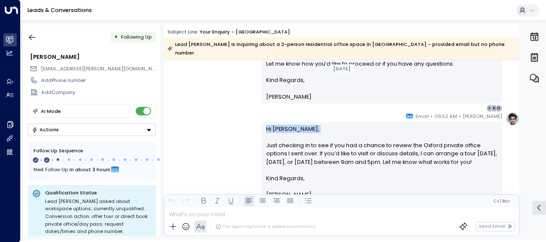
scroll to position [388, 0]
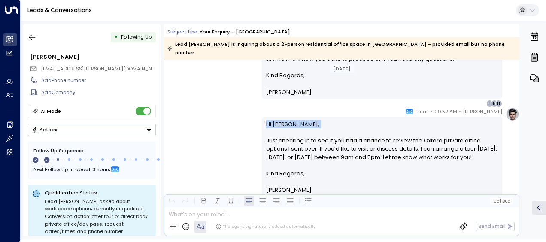
click at [213, 113] on div "[PERSON_NAME] • 09:52 AM • Email Hi [PERSON_NAME], Just checking in to see if y…" at bounding box center [342, 156] width 356 height 98
click at [214, 114] on div "[PERSON_NAME] • 09:52 AM • Email Hi [PERSON_NAME], Just checking in to see if y…" at bounding box center [342, 156] width 356 height 98
click at [222, 108] on div "[PERSON_NAME] • 09:52 AM • Email Hi [PERSON_NAME], Just checking in to see if y…" at bounding box center [342, 156] width 356 height 98
click at [224, 109] on div "[PERSON_NAME] • 09:52 AM • Email Hi [PERSON_NAME], Just checking in to see if y…" at bounding box center [342, 156] width 356 height 98
click at [267, 120] on p "Hi [PERSON_NAME], Just checking in to see if you had a chance to review the Oxf…" at bounding box center [382, 144] width 232 height 49
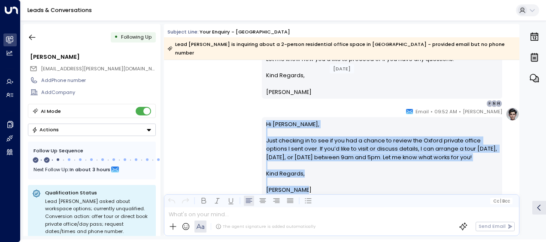
drag, startPoint x: 264, startPoint y: 113, endPoint x: 299, endPoint y: 189, distance: 83.8
click at [299, 189] on div "Hi [PERSON_NAME], Just checking in to see if you had a chance to review the Oxf…" at bounding box center [382, 157] width 232 height 74
drag, startPoint x: 299, startPoint y: 189, endPoint x: 277, endPoint y: 146, distance: 48.6
copy div "Hi [PERSON_NAME], Just checking in to see if you had a chance to review the Oxf…"
click at [213, 116] on div "[PERSON_NAME] • 09:52 AM • Email Hi [PERSON_NAME], Just checking in to see if y…" at bounding box center [342, 156] width 356 height 98
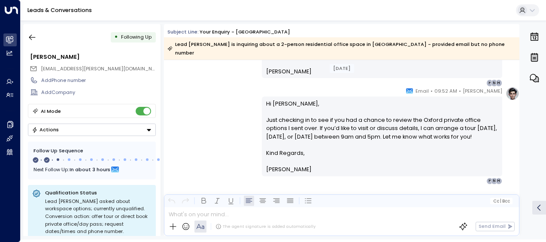
scroll to position [425, 0]
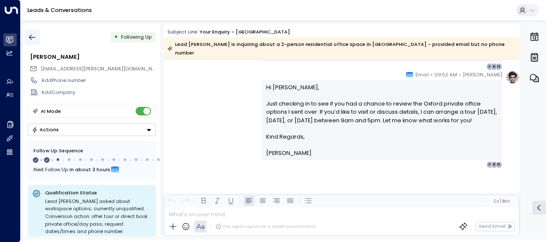
click at [32, 37] on icon "button" at bounding box center [32, 37] width 9 height 9
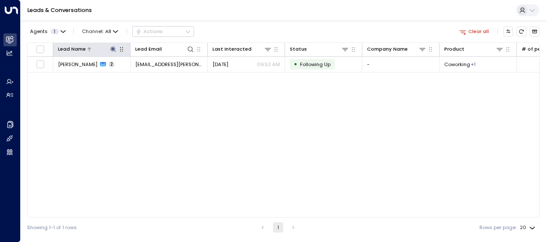
click at [113, 50] on icon at bounding box center [113, 49] width 6 height 6
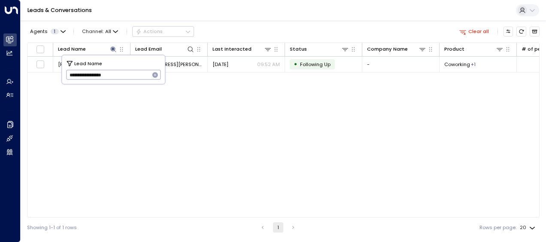
drag, startPoint x: 69, startPoint y: 76, endPoint x: 134, endPoint y: 82, distance: 65.1
click at [134, 82] on input "**********" at bounding box center [108, 75] width 84 height 14
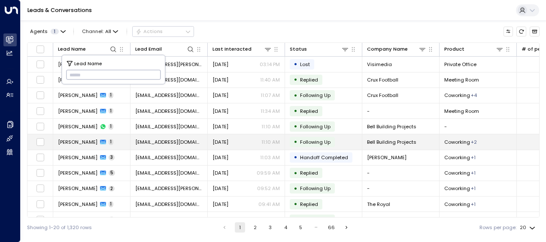
type input "**********"
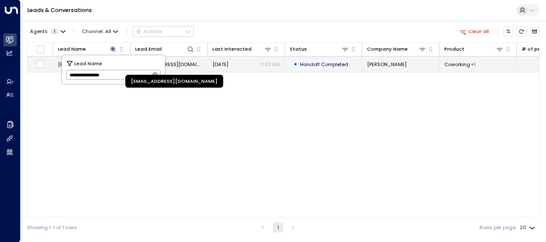
click at [184, 61] on span "[EMAIL_ADDRESS][DOMAIN_NAME]" at bounding box center [168, 64] width 67 height 7
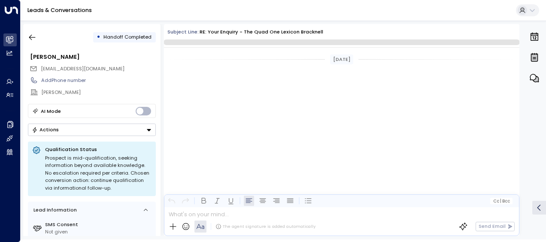
scroll to position [643, 0]
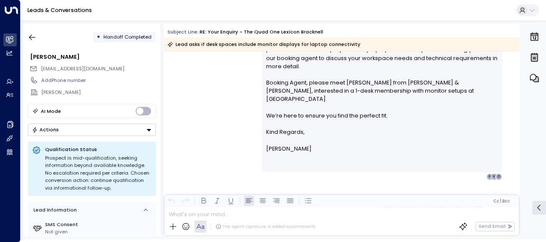
click at [202, 103] on div "[PERSON_NAME] • 11:03 AM • Email Hi [PERSON_NAME], Thanks for your question. Ou…" at bounding box center [342, 94] width 356 height 172
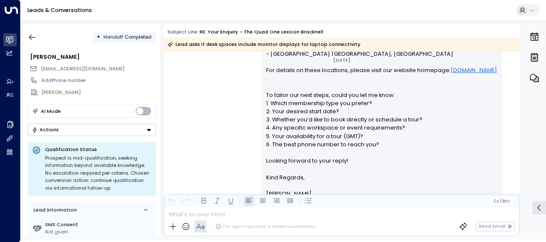
click at [202, 103] on div "[PERSON_NAME] • 10:53 AM • Email Hi [PERSON_NAME], Thank you for your interest …" at bounding box center [342, 57] width 356 height 304
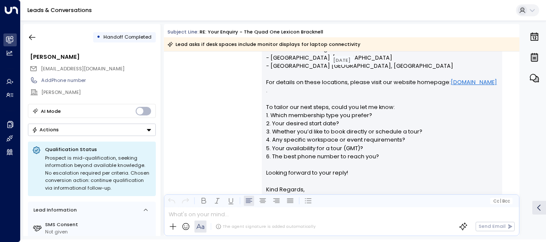
click at [202, 103] on div "[PERSON_NAME] • 10:53 AM • Email Hi [PERSON_NAME], Thank you for your interest …" at bounding box center [342, 69] width 356 height 304
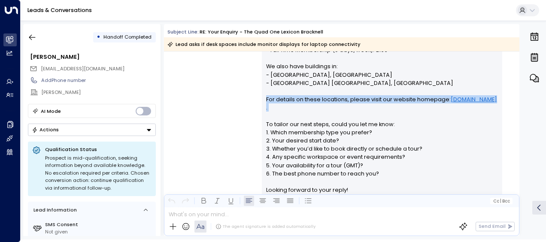
click at [202, 103] on div "[PERSON_NAME] • 10:53 AM • Email Hi [PERSON_NAME], Thank you for your interest …" at bounding box center [342, 86] width 356 height 304
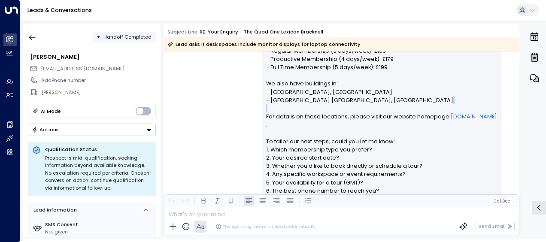
click at [202, 103] on div "[PERSON_NAME] • 10:53 AM • Email Hi [PERSON_NAME], Thank you for your interest …" at bounding box center [342, 103] width 356 height 304
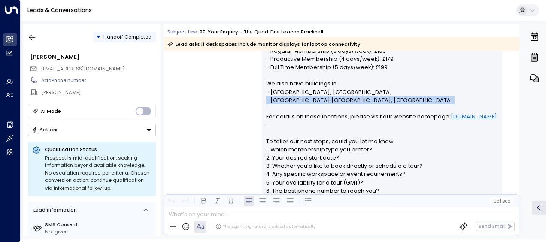
click at [202, 103] on div "[PERSON_NAME] • 10:53 AM • Email Hi [PERSON_NAME], Thank you for your interest …" at bounding box center [342, 103] width 356 height 304
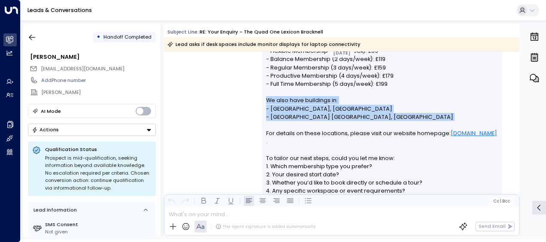
click at [202, 103] on div "[PERSON_NAME] • 10:53 AM • Email Hi [PERSON_NAME], Thank you for your interest …" at bounding box center [342, 120] width 356 height 304
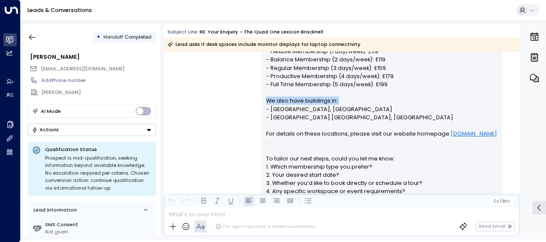
click at [212, 102] on div "[PERSON_NAME] • 10:53 AM • Email Hi [PERSON_NAME], Thank you for your interest …" at bounding box center [342, 121] width 356 height 304
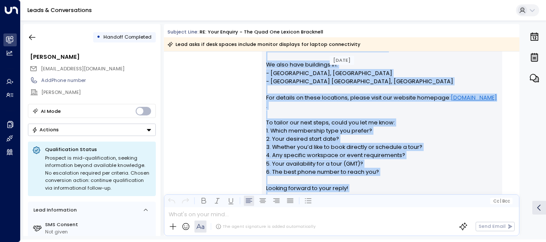
scroll to position [311, 0]
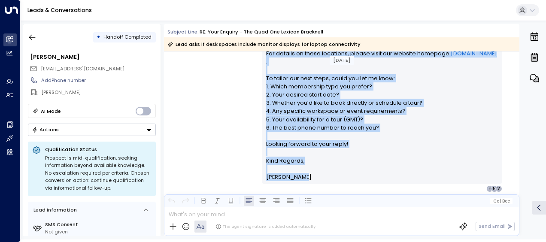
drag, startPoint x: 265, startPoint y: 86, endPoint x: 314, endPoint y: 175, distance: 101.3
click at [314, 175] on div "Hi [PERSON_NAME], Thank you for your interest in membership at The Quad One Lex…" at bounding box center [382, 41] width 232 height 280
drag, startPoint x: 314, startPoint y: 175, endPoint x: 291, endPoint y: 131, distance: 49.2
copy div "Lo Ipsumdol, Sitam con adi elit seddoeiu te incididunt ut Lab Etdo Mag Aliquae …"
click at [238, 110] on div "[PERSON_NAME] • 10:53 AM • Email Hi [PERSON_NAME], Thank you for your interest …" at bounding box center [342, 40] width 356 height 304
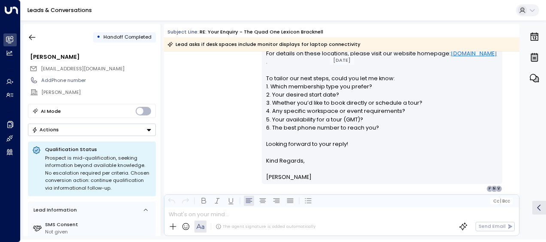
click at [220, 112] on div "[PERSON_NAME] • 10:53 AM • Email Hi [PERSON_NAME], Thank you for your interest …" at bounding box center [342, 40] width 356 height 304
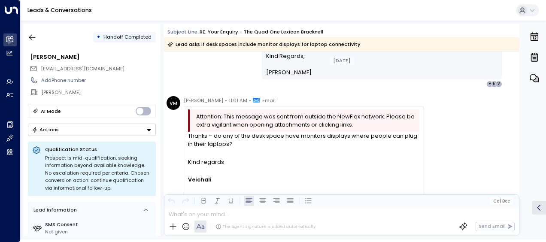
scroll to position [431, 0]
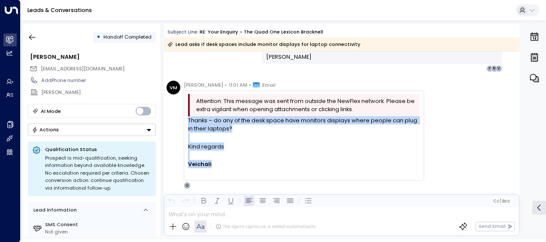
drag, startPoint x: 189, startPoint y: 121, endPoint x: 214, endPoint y: 171, distance: 56.3
click at [214, 171] on div "Thanks – do any of the desk space have monitors displays where people can plug …" at bounding box center [303, 146] width 231 height 61
drag, startPoint x: 214, startPoint y: 171, endPoint x: 200, endPoint y: 131, distance: 42.2
copy div "Thanks – do any of the desk space have monitors displays where people can plug …"
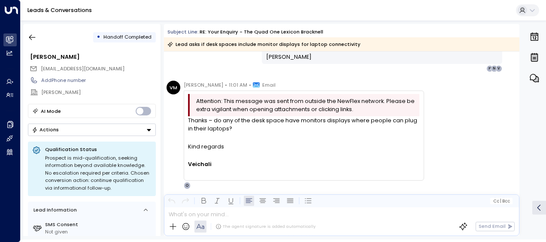
click at [174, 123] on div "VM [PERSON_NAME] • 11:01 AM • Email Attention: This message was sent from outsi…" at bounding box center [296, 135] width 258 height 109
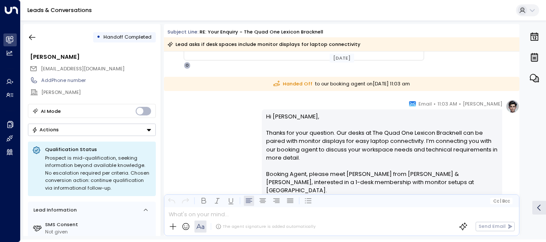
scroll to position [569, 0]
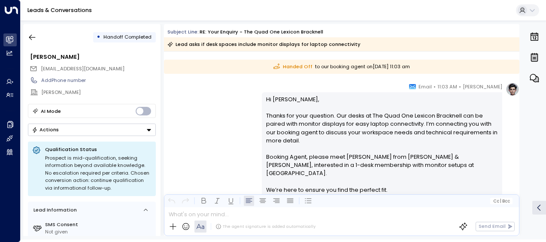
click at [206, 122] on div "[PERSON_NAME] • 11:03 AM • Email Hi [PERSON_NAME], Thanks for your question. Ou…" at bounding box center [342, 168] width 356 height 172
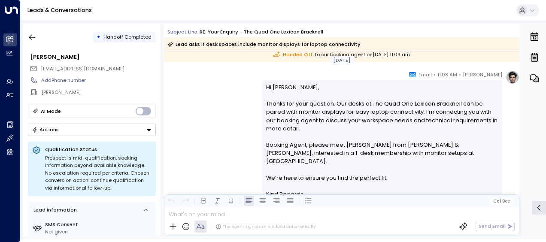
scroll to position [579, 0]
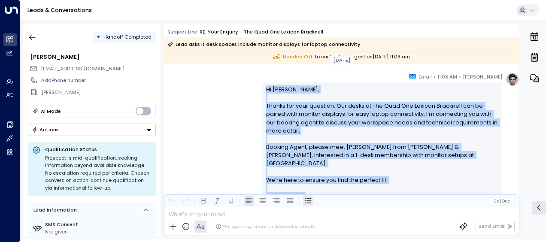
drag, startPoint x: 264, startPoint y: 86, endPoint x: 305, endPoint y: 205, distance: 126.2
click at [305, 205] on div "Subject Line: RE: Your enquiry - The Quad One Lexicon [PERSON_NAME] Lead asks i…" at bounding box center [342, 130] width 356 height 212
drag, startPoint x: 305, startPoint y: 205, endPoint x: 279, endPoint y: 182, distance: 34.4
copy div "Hi [PERSON_NAME], Thanks for your question. Our desks at The Quad One Lexicon B…"
click at [34, 37] on icon "button" at bounding box center [32, 38] width 6 height 6
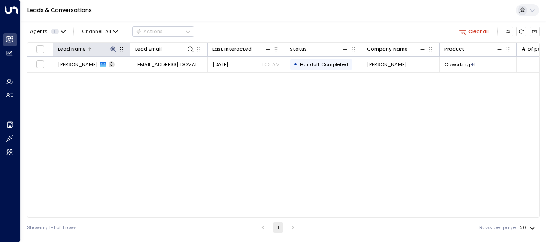
click at [113, 49] on icon at bounding box center [113, 49] width 6 height 6
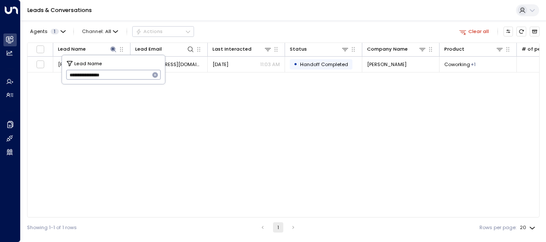
drag, startPoint x: 67, startPoint y: 77, endPoint x: 133, endPoint y: 82, distance: 65.9
click at [133, 82] on input "**********" at bounding box center [108, 75] width 84 height 14
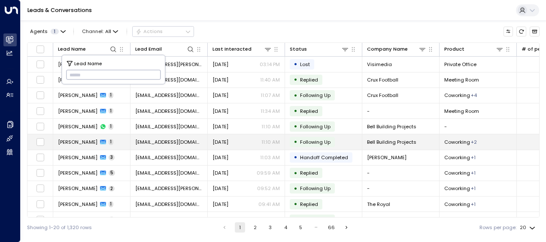
type input "*******"
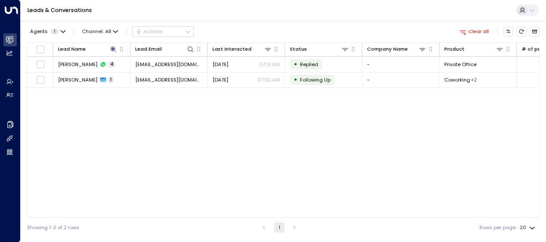
click at [82, 145] on div "Lead Name Lead Email Last Interacted Status Company Name Product # of people AI…" at bounding box center [283, 130] width 513 height 175
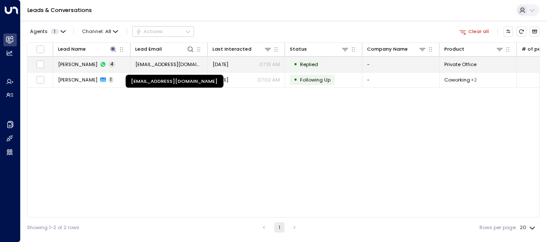
click at [181, 64] on span "[EMAIL_ADDRESS][DOMAIN_NAME]" at bounding box center [168, 64] width 67 height 7
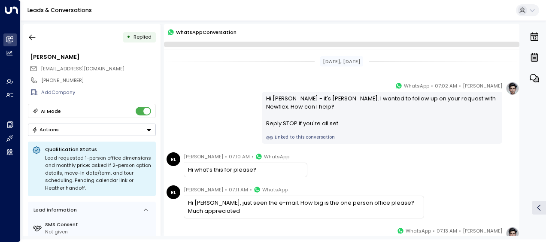
scroll to position [116, 0]
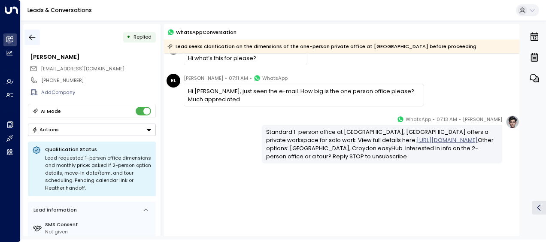
click at [32, 39] on icon "button" at bounding box center [32, 37] width 9 height 9
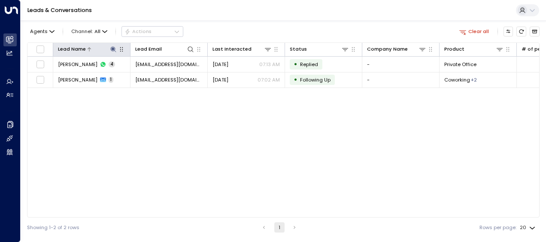
click at [113, 48] on icon at bounding box center [113, 49] width 6 height 6
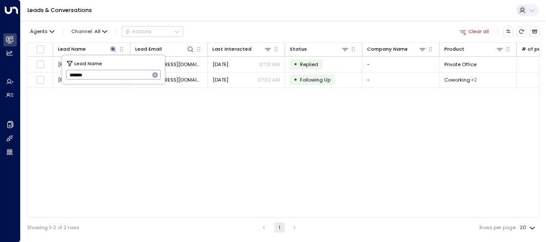
drag, startPoint x: 68, startPoint y: 73, endPoint x: 99, endPoint y: 73, distance: 30.9
click at [99, 73] on input "*******" at bounding box center [108, 75] width 84 height 14
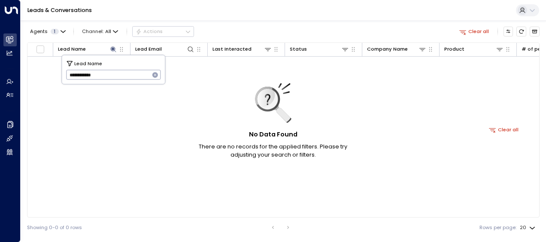
type input "**********"
drag, startPoint x: 67, startPoint y: 73, endPoint x: 132, endPoint y: 70, distance: 65.4
click at [132, 70] on input "**********" at bounding box center [108, 75] width 84 height 14
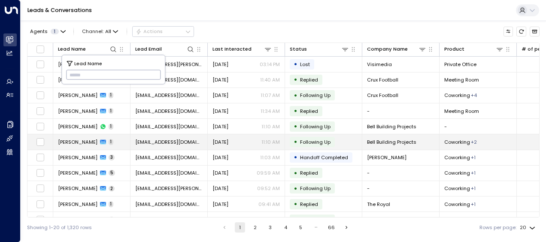
type input "**********"
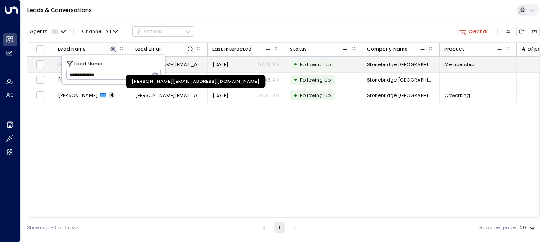
click at [189, 62] on span "[PERSON_NAME][EMAIL_ADDRESS][DOMAIN_NAME]" at bounding box center [168, 64] width 67 height 7
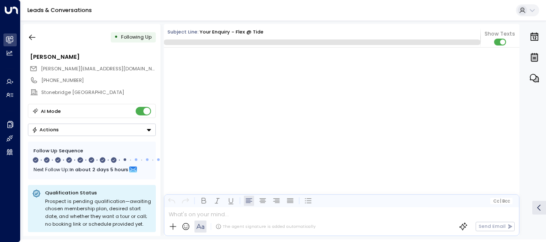
scroll to position [3256, 0]
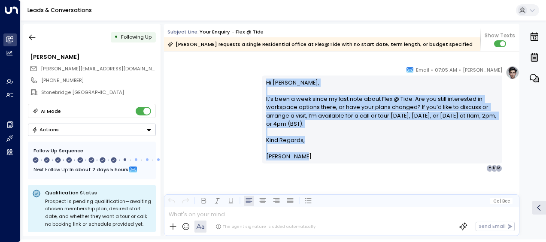
drag, startPoint x: 265, startPoint y: 82, endPoint x: 309, endPoint y: 158, distance: 87.4
click at [309, 158] on div "Hi [PERSON_NAME], It’s been a week since my last note about Flex @ Tide. Are yo…" at bounding box center [382, 120] width 232 height 82
drag, startPoint x: 309, startPoint y: 158, endPoint x: 278, endPoint y: 119, distance: 49.5
click at [34, 35] on icon "button" at bounding box center [32, 37] width 9 height 9
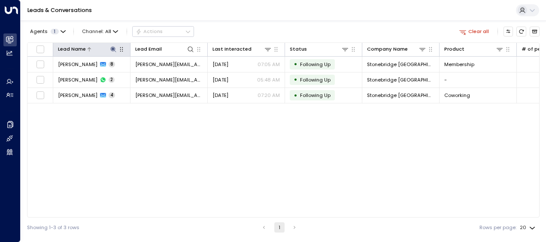
click at [113, 48] on icon at bounding box center [113, 49] width 6 height 6
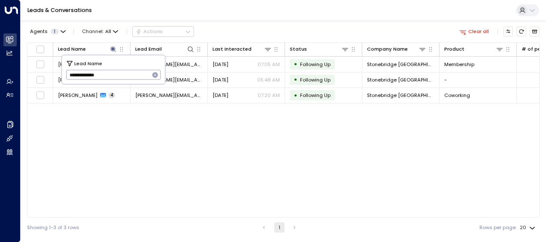
drag, startPoint x: 69, startPoint y: 75, endPoint x: 125, endPoint y: 81, distance: 56.6
click at [125, 81] on input "**********" at bounding box center [108, 75] width 84 height 14
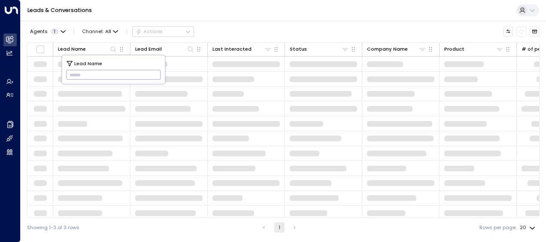
click at [72, 73] on input "text" at bounding box center [113, 75] width 95 height 14
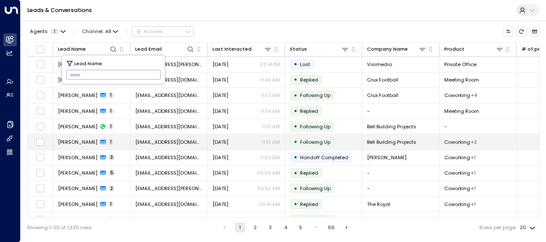
type input "**********"
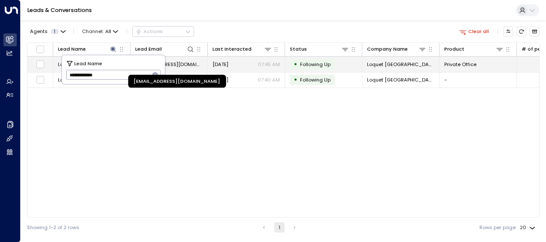
click at [190, 63] on span "[EMAIL_ADDRESS][DOMAIN_NAME]" at bounding box center [168, 64] width 67 height 7
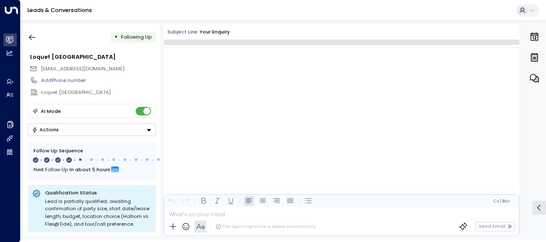
scroll to position [783, 0]
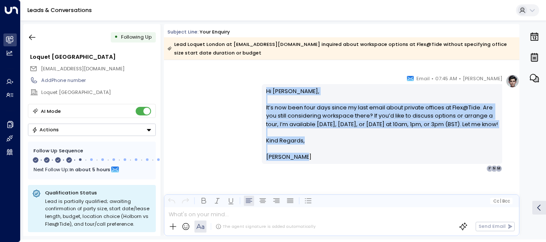
drag, startPoint x: 264, startPoint y: 91, endPoint x: 304, endPoint y: 173, distance: 91.4
click at [304, 172] on div "[PERSON_NAME] • 07:45 AM • Email Hi Meriem, It’s now been four days since my la…" at bounding box center [382, 123] width 241 height 98
drag, startPoint x: 304, startPoint y: 173, endPoint x: 286, endPoint y: 138, distance: 39.6
click at [35, 37] on icon "button" at bounding box center [32, 37] width 9 height 9
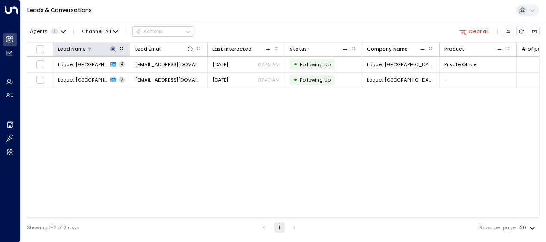
click at [113, 49] on icon at bounding box center [113, 49] width 6 height 6
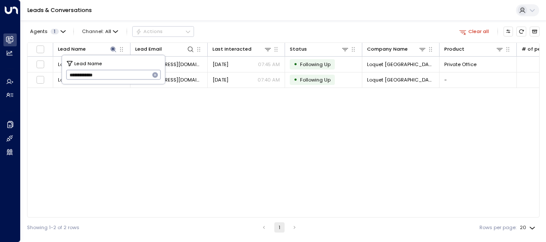
drag, startPoint x: 66, startPoint y: 75, endPoint x: 109, endPoint y: 79, distance: 43.2
click at [109, 79] on input "**********" at bounding box center [108, 75] width 84 height 14
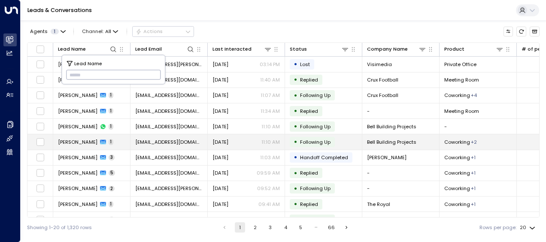
type input "**********"
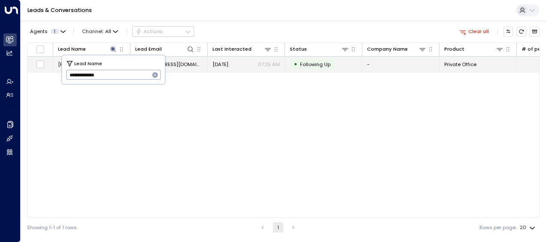
click at [182, 65] on span "[EMAIL_ADDRESS][DOMAIN_NAME]" at bounding box center [168, 64] width 67 height 7
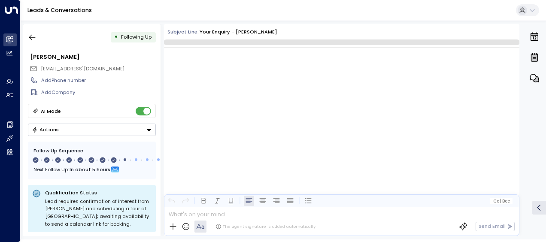
scroll to position [2924, 0]
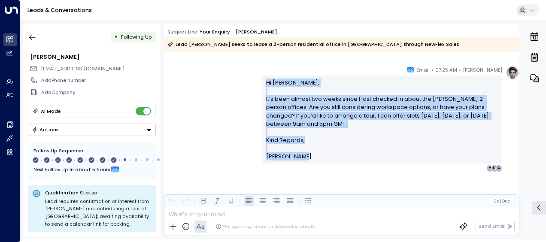
drag, startPoint x: 265, startPoint y: 81, endPoint x: 309, endPoint y: 157, distance: 87.8
click at [309, 157] on div "Hi [PERSON_NAME], It’s been almost two weeks since I last checked in about the …" at bounding box center [382, 120] width 232 height 82
drag, startPoint x: 309, startPoint y: 157, endPoint x: 272, endPoint y: 120, distance: 52.5
click at [272, 120] on p "Hi [PERSON_NAME], It’s been almost two weeks since I last checked in about the …" at bounding box center [382, 108] width 232 height 58
click at [33, 36] on icon "button" at bounding box center [32, 37] width 9 height 9
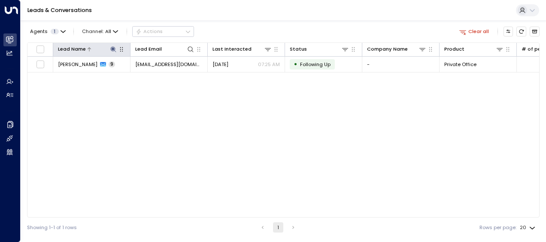
click at [114, 49] on icon at bounding box center [113, 49] width 6 height 6
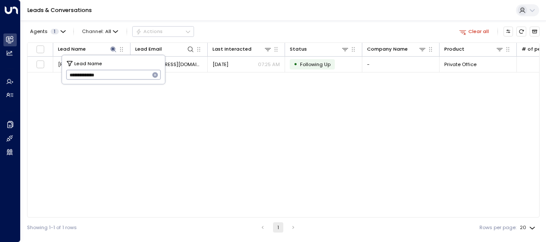
drag, startPoint x: 68, startPoint y: 74, endPoint x: 135, endPoint y: 82, distance: 67.5
click at [135, 82] on div "**********" at bounding box center [113, 69] width 103 height 29
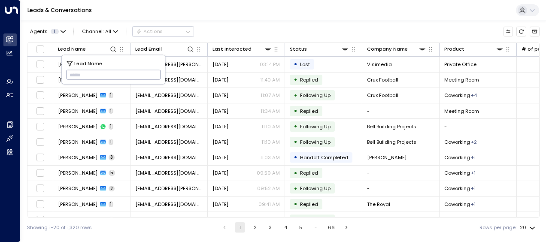
click at [70, 73] on input "text" at bounding box center [113, 75] width 95 height 14
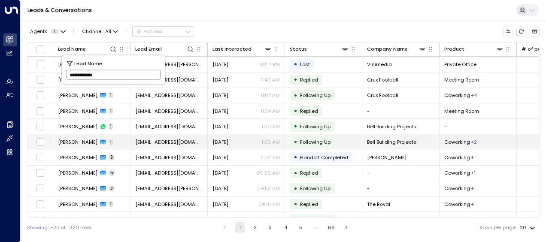
click at [81, 137] on td "[PERSON_NAME] 1" at bounding box center [91, 141] width 77 height 15
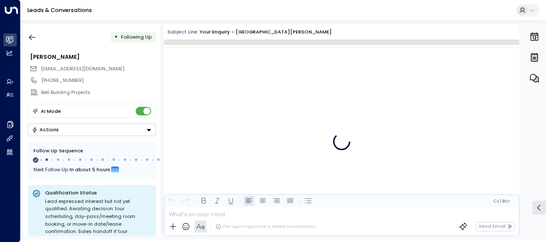
scroll to position [378, 0]
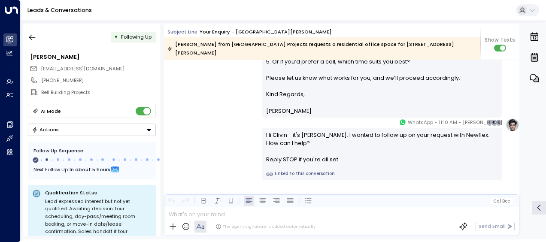
click at [213, 125] on div "[PERSON_NAME] • 11:10 AM • WhatsApp Hi Clivin - it's [PERSON_NAME]. I wanted to…" at bounding box center [342, 149] width 356 height 62
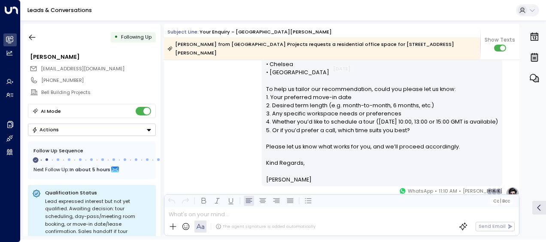
click at [213, 125] on div "[PERSON_NAME] • 11:05 AM • Email Hi Clivin, Thank you for your interest in our …" at bounding box center [342, 47] width 356 height 296
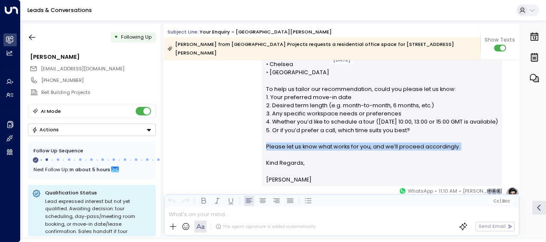
click at [213, 125] on div "[PERSON_NAME] • 11:05 AM • Email Hi Clivin, Thank you for your interest in our …" at bounding box center [342, 47] width 356 height 296
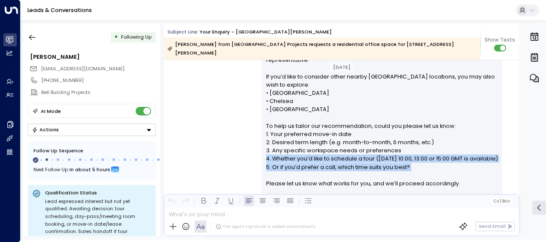
click at [213, 125] on div "[PERSON_NAME] • 11:05 AM • Email Hi Clivin, Thank you for your interest in our …" at bounding box center [342, 84] width 356 height 296
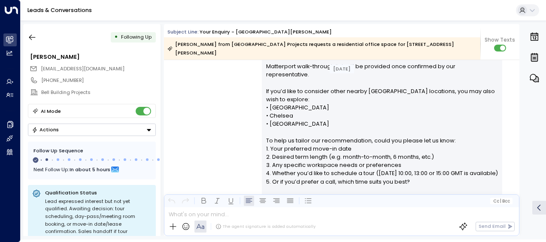
click at [213, 125] on div "[PERSON_NAME] • 11:05 AM • Email Hi Clivin, Thank you for your interest in our …" at bounding box center [342, 99] width 356 height 296
click at [210, 103] on div "[PERSON_NAME] • 11:05 AM • Email Hi Clivin, Thank you for your interest in our …" at bounding box center [342, 99] width 356 height 296
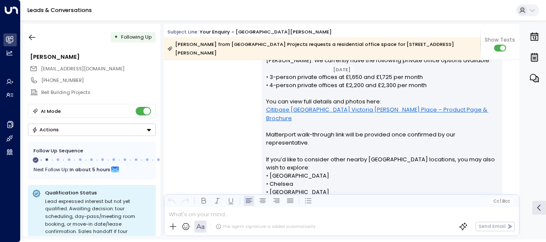
click at [210, 103] on div "[PERSON_NAME] • 11:05 AM • Email Hi Clivin, Thank you for your interest in our …" at bounding box center [342, 167] width 356 height 296
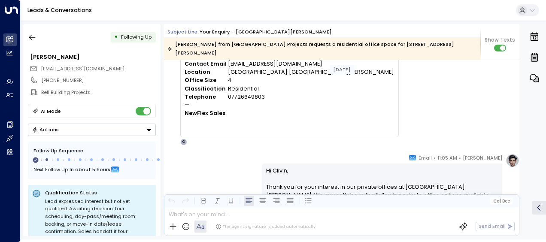
click at [210, 103] on div "Contact Name [PERSON_NAME] Contact Email [EMAIL_ADDRESS][DOMAIN_NAME] Location …" at bounding box center [290, 93] width 210 height 83
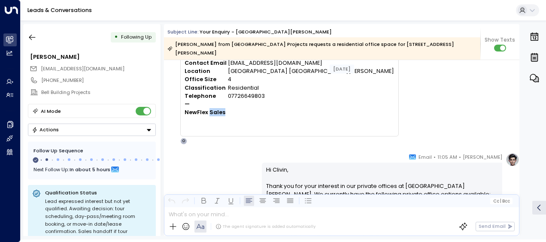
click at [210, 108] on div "NewFlex Sales" at bounding box center [290, 116] width 210 height 16
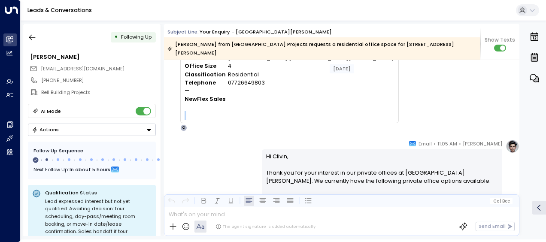
click at [210, 111] on p at bounding box center [290, 115] width 210 height 9
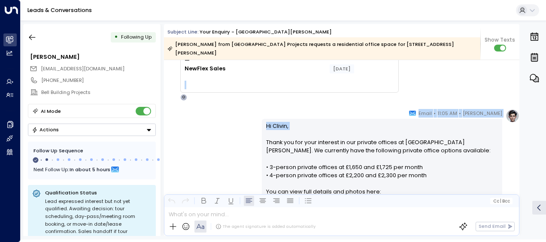
click at [210, 103] on div "[DATE] [DATE] Trigger Email • • 11:03 AM • Email Contact Name [PERSON_NAME] Con…" at bounding box center [342, 244] width 356 height 566
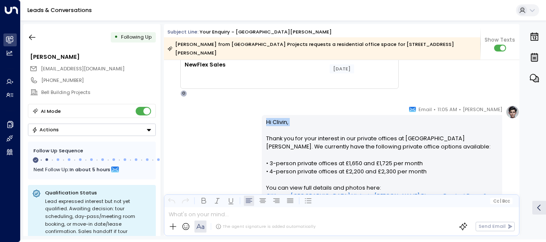
drag, startPoint x: 210, startPoint y: 103, endPoint x: 210, endPoint y: 126, distance: 22.8
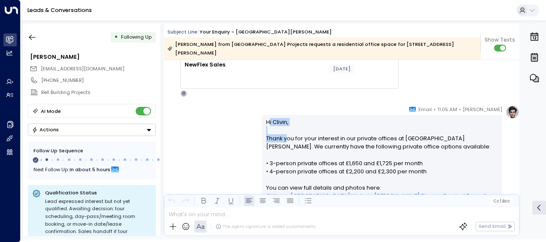
drag, startPoint x: 266, startPoint y: 110, endPoint x: 285, endPoint y: 127, distance: 25.3
click at [285, 127] on p "Hi Clivin, Thank you for your interest in our private offices at [GEOGRAPHIC_DA…" at bounding box center [382, 241] width 232 height 247
drag, startPoint x: 285, startPoint y: 127, endPoint x: 235, endPoint y: 120, distance: 51.1
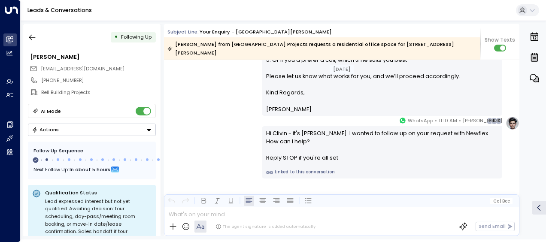
scroll to position [382, 0]
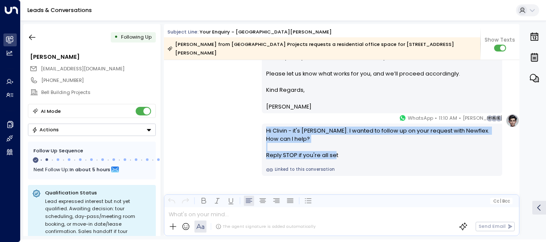
drag, startPoint x: 265, startPoint y: 121, endPoint x: 350, endPoint y: 149, distance: 90.5
click at [350, 149] on div "Hi Clivin - it's [PERSON_NAME]. I wanted to follow up on your request with Newf…" at bounding box center [382, 143] width 232 height 33
drag, startPoint x: 350, startPoint y: 149, endPoint x: 318, endPoint y: 143, distance: 33.3
click at [30, 37] on icon "button" at bounding box center [32, 38] width 6 height 6
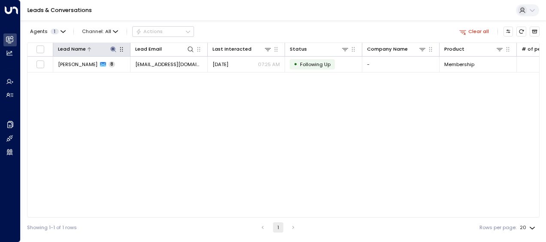
click at [113, 49] on icon at bounding box center [113, 49] width 6 height 6
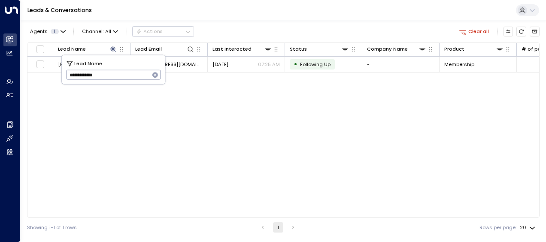
drag, startPoint x: 69, startPoint y: 75, endPoint x: 115, endPoint y: 82, distance: 46.6
click at [115, 82] on div "**********" at bounding box center [113, 69] width 103 height 29
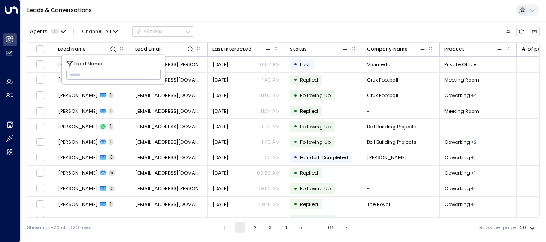
click at [70, 73] on input "text" at bounding box center [113, 75] width 95 height 14
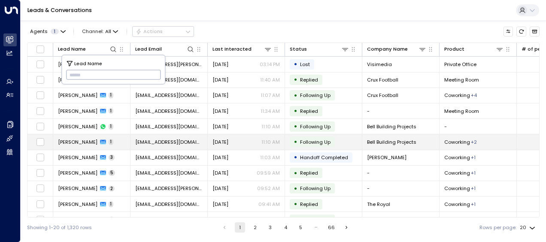
type input "**********"
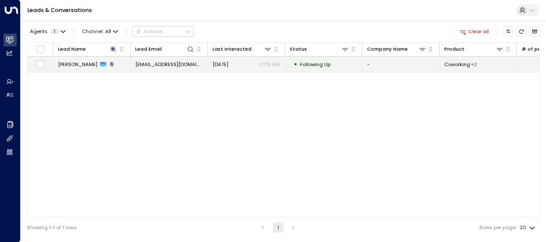
click at [221, 63] on span "[DATE]" at bounding box center [221, 64] width 16 height 7
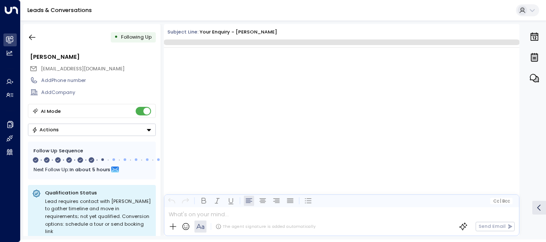
scroll to position [1932, 0]
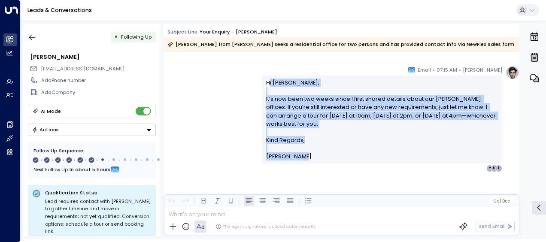
drag, startPoint x: 267, startPoint y: 83, endPoint x: 315, endPoint y: 162, distance: 91.9
click at [315, 162] on div "Hi [PERSON_NAME], It’s now been two weeks since I first shared details about ou…" at bounding box center [382, 120] width 241 height 88
drag, startPoint x: 315, startPoint y: 162, endPoint x: 289, endPoint y: 130, distance: 41.5
click at [34, 38] on icon "button" at bounding box center [32, 37] width 9 height 9
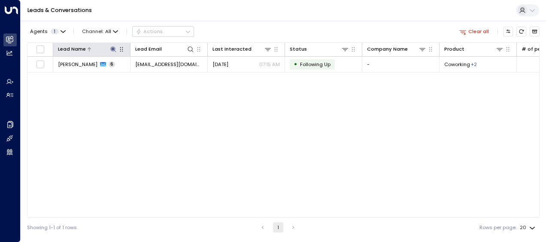
click at [113, 48] on icon at bounding box center [113, 49] width 6 height 6
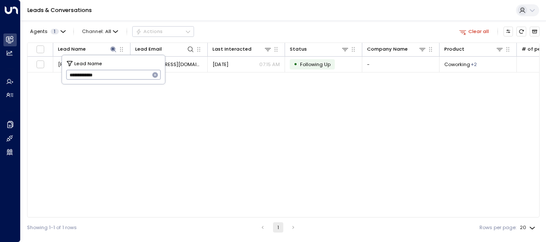
drag, startPoint x: 72, startPoint y: 74, endPoint x: 142, endPoint y: 74, distance: 69.6
click at [142, 74] on input "**********" at bounding box center [108, 75] width 84 height 14
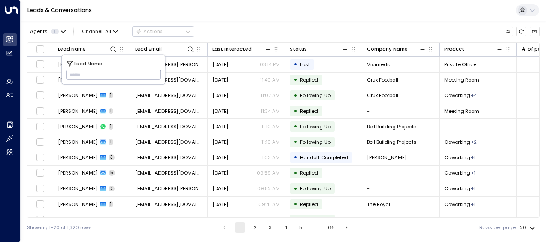
type input "**********"
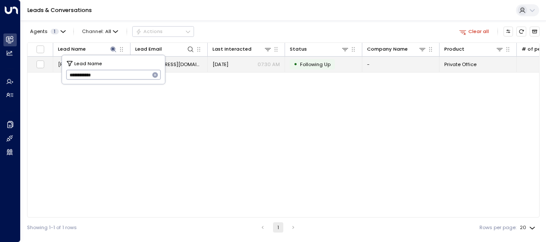
click at [228, 62] on span "[DATE]" at bounding box center [221, 64] width 16 height 7
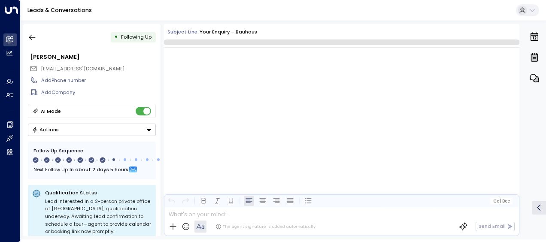
scroll to position [2346, 0]
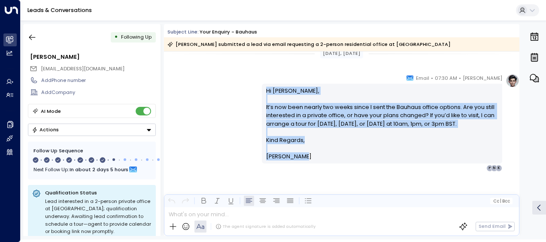
drag, startPoint x: 265, startPoint y: 89, endPoint x: 314, endPoint y: 162, distance: 88.3
click at [314, 162] on div "Hi [PERSON_NAME], It’s now been nearly two weeks since I sent the Bauhaus offic…" at bounding box center [382, 123] width 241 height 79
drag, startPoint x: 314, startPoint y: 162, endPoint x: 266, endPoint y: 106, distance: 73.8
click at [31, 37] on icon "button" at bounding box center [32, 38] width 6 height 6
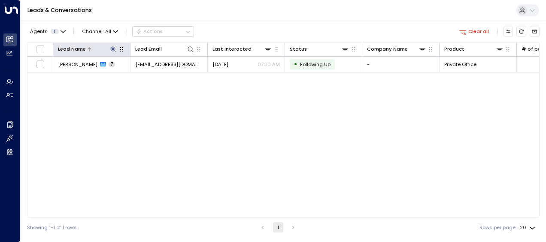
click at [113, 48] on icon at bounding box center [113, 49] width 6 height 6
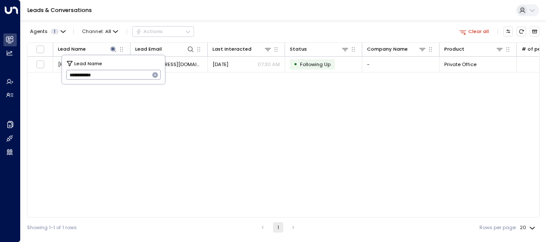
drag, startPoint x: 69, startPoint y: 72, endPoint x: 122, endPoint y: 73, distance: 53.3
click at [122, 73] on input "**********" at bounding box center [108, 75] width 84 height 14
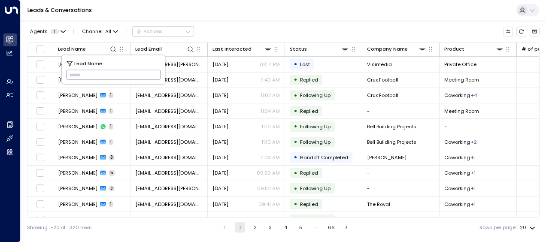
type input "**********"
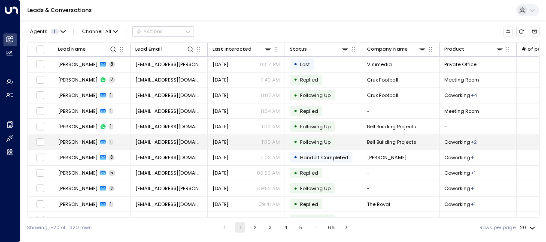
click at [86, 142] on span "[PERSON_NAME]" at bounding box center [78, 142] width 40 height 7
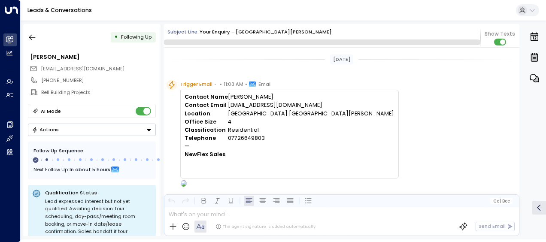
scroll to position [378, 0]
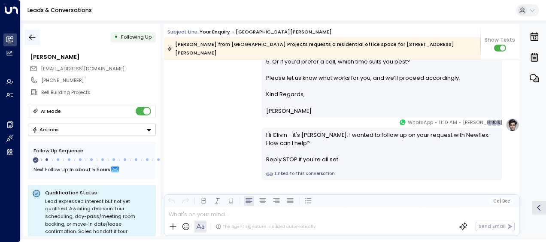
click at [34, 35] on icon "button" at bounding box center [32, 37] width 9 height 9
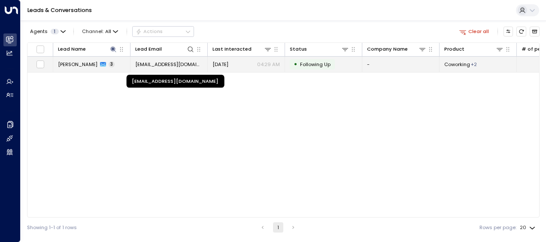
click at [162, 63] on span "[EMAIL_ADDRESS][DOMAIN_NAME]" at bounding box center [168, 64] width 67 height 7
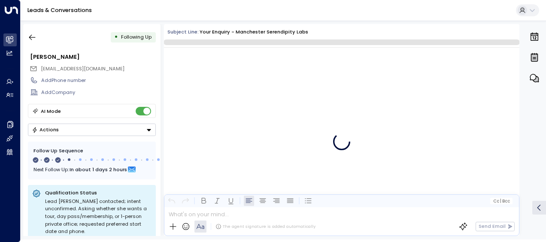
scroll to position [519, 0]
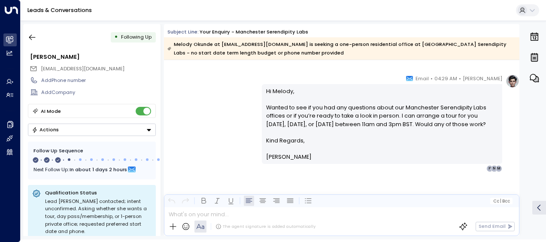
click at [220, 117] on div "[PERSON_NAME] • 04:29 AM • Email Hi Melody, Wanted to see if you had any questi…" at bounding box center [342, 123] width 356 height 98
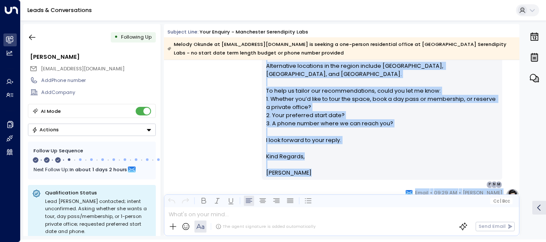
scroll to position [306, 0]
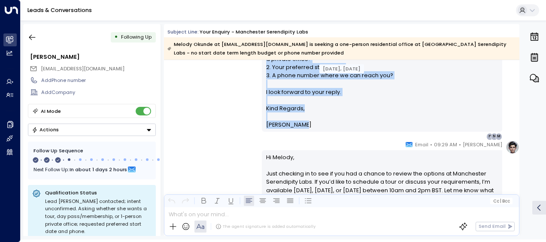
drag, startPoint x: 265, startPoint y: 82, endPoint x: 312, endPoint y: 113, distance: 56.5
click at [312, 113] on div "Hi [PERSON_NAME], Thanks for your interest in a one-person private office at [G…" at bounding box center [382, 22] width 232 height 214
drag, startPoint x: 312, startPoint y: 113, endPoint x: 289, endPoint y: 96, distance: 28.4
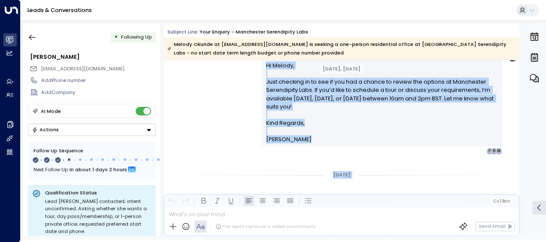
scroll to position [418, 0]
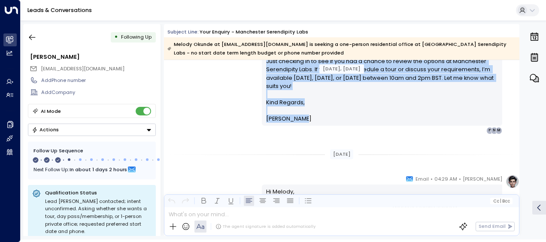
drag, startPoint x: 263, startPoint y: 154, endPoint x: 298, endPoint y: 118, distance: 50.1
click at [298, 118] on div "Hi [PERSON_NAME], Just checking in to see if you had a chance to review the opt…" at bounding box center [382, 82] width 241 height 88
drag, startPoint x: 298, startPoint y: 118, endPoint x: 271, endPoint y: 80, distance: 46.2
click at [208, 114] on div "[PERSON_NAME] • 09:29 AM • Email Hi Melody, Just checking in to see if you had …" at bounding box center [342, 81] width 356 height 106
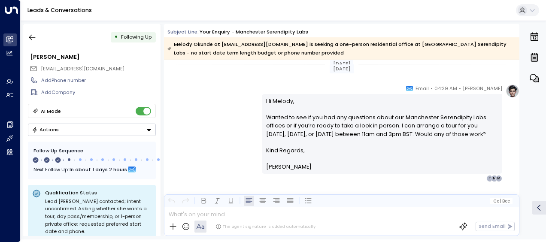
scroll to position [521, 0]
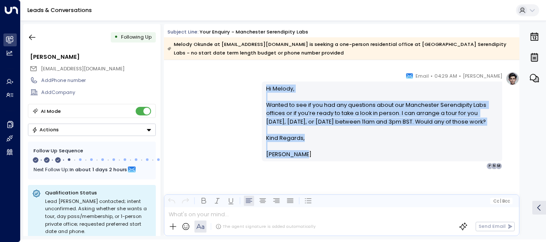
drag, startPoint x: 265, startPoint y: 88, endPoint x: 310, endPoint y: 165, distance: 89.3
click at [310, 159] on div "Hi [PERSON_NAME], Wanted to see if you had any questions about our Manchester S…" at bounding box center [382, 122] width 232 height 74
drag, startPoint x: 310, startPoint y: 165, endPoint x: 275, endPoint y: 129, distance: 50.7
click at [31, 37] on icon "button" at bounding box center [32, 38] width 6 height 6
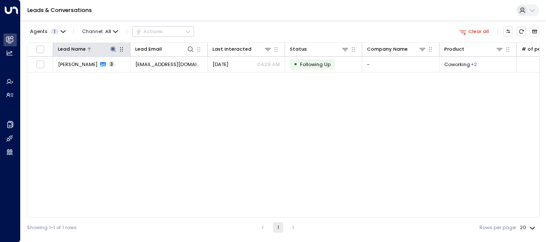
click at [113, 49] on icon at bounding box center [113, 49] width 6 height 6
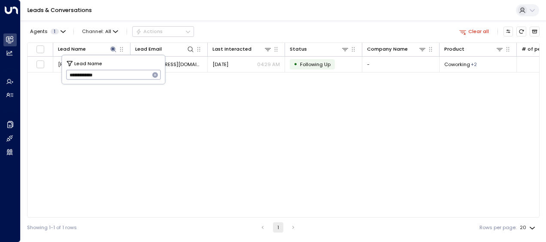
drag, startPoint x: 68, startPoint y: 74, endPoint x: 134, endPoint y: 73, distance: 66.1
click at [134, 73] on input "**********" at bounding box center [108, 75] width 84 height 14
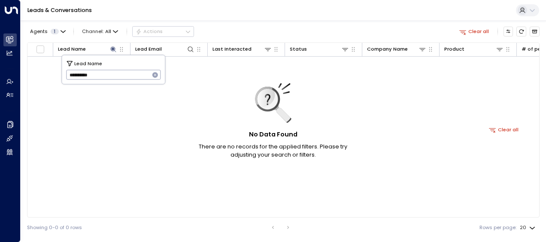
type input "**********"
drag, startPoint x: 70, startPoint y: 75, endPoint x: 127, endPoint y: 76, distance: 56.7
click at [127, 76] on input "**********" at bounding box center [108, 75] width 84 height 14
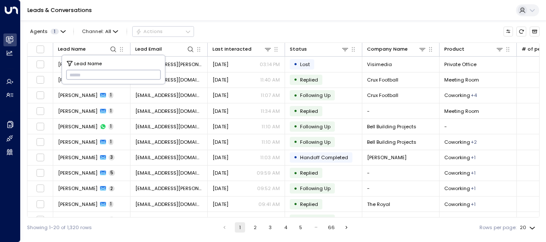
type input "**********"
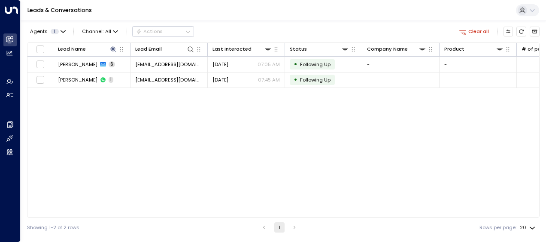
click at [88, 145] on div "Lead Name Lead Email Last Interacted Status Company Name Product # of people AI…" at bounding box center [283, 130] width 513 height 175
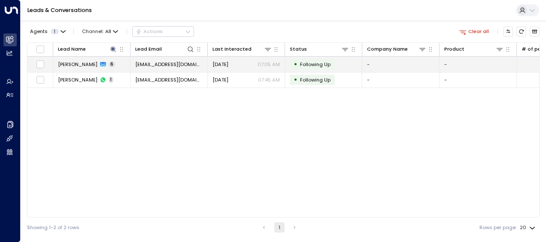
click at [171, 62] on span "[EMAIL_ADDRESS][DOMAIN_NAME]" at bounding box center [168, 64] width 67 height 7
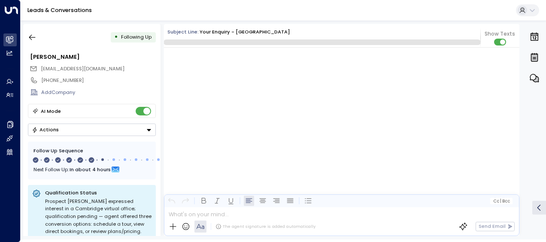
scroll to position [1964, 0]
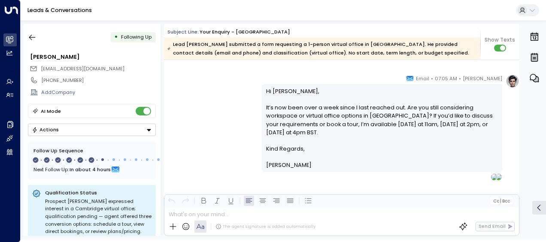
click at [240, 115] on div "[PERSON_NAME] • 07:05 AM • Email Hi [PERSON_NAME], It’s now been over a week si…" at bounding box center [342, 127] width 356 height 106
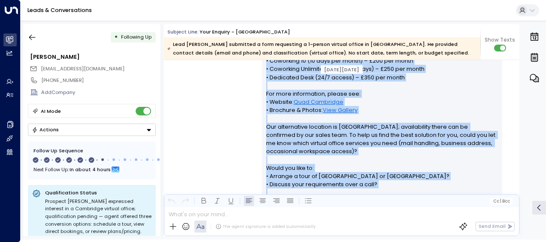
scroll to position [290, 0]
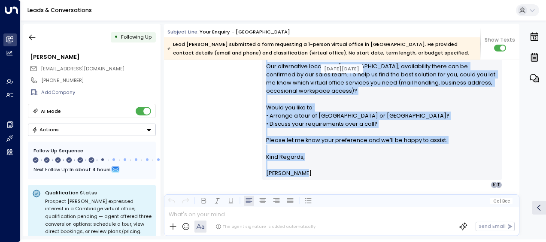
drag, startPoint x: 265, startPoint y: 81, endPoint x: 313, endPoint y: 172, distance: 103.0
click at [313, 172] on div "Hi [PERSON_NAME], Thank you for your interest in a virtual office in [GEOGRAPHI…" at bounding box center [382, 53] width 232 height 247
drag, startPoint x: 313, startPoint y: 172, endPoint x: 290, endPoint y: 119, distance: 57.1
click at [216, 109] on div "[PERSON_NAME] • 04:06 AM • Email Hi [PERSON_NAME], Thank you for your interest …" at bounding box center [342, 53] width 356 height 271
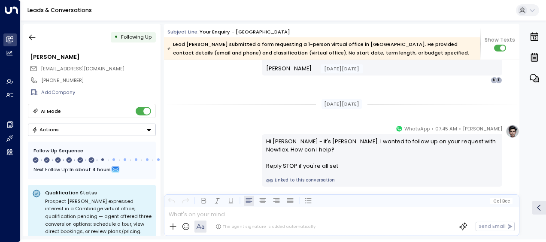
click at [216, 109] on div "[DATE][DATE]" at bounding box center [342, 104] width 356 height 24
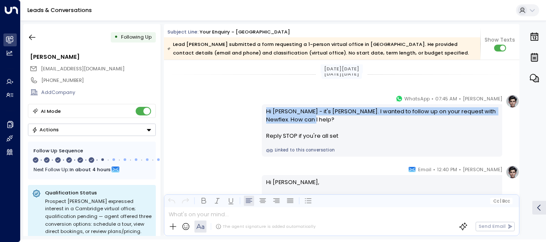
click at [216, 109] on div "[PERSON_NAME] • 07:45 AM • WhatsApp Hi [PERSON_NAME] - it's [PERSON_NAME]. I wa…" at bounding box center [342, 125] width 356 height 62
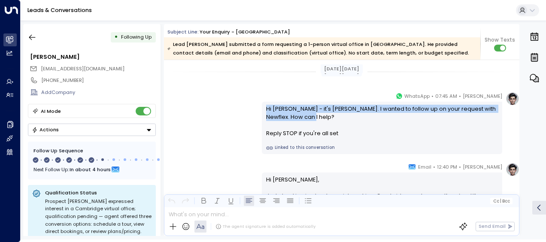
drag, startPoint x: 216, startPoint y: 109, endPoint x: 227, endPoint y: 122, distance: 16.8
click at [227, 122] on div "[PERSON_NAME] • 07:45 AM • WhatsApp Hi [PERSON_NAME] - it's [PERSON_NAME]. I wa…" at bounding box center [342, 123] width 356 height 62
click at [256, 109] on div "[PERSON_NAME] • 07:45 AM • WhatsApp Hi [PERSON_NAME] - it's [PERSON_NAME]. I wa…" at bounding box center [342, 123] width 356 height 62
drag, startPoint x: 265, startPoint y: 107, endPoint x: 339, endPoint y: 135, distance: 78.4
click at [339, 135] on div "Hi [PERSON_NAME] - it's [PERSON_NAME]. I wanted to follow up on your request wi…" at bounding box center [382, 121] width 232 height 33
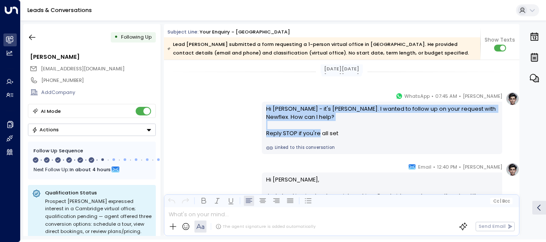
drag, startPoint x: 339, startPoint y: 135, endPoint x: 314, endPoint y: 133, distance: 25.4
click at [218, 125] on div "[PERSON_NAME] • 07:45 AM • WhatsApp Hi [PERSON_NAME] - it's [PERSON_NAME]. I wa…" at bounding box center [342, 123] width 356 height 62
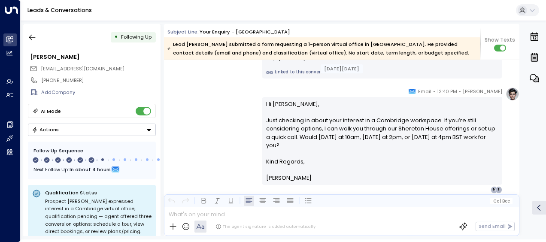
scroll to position [514, 0]
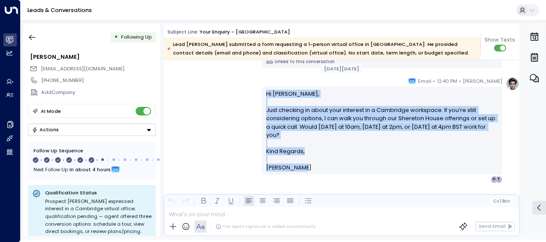
drag, startPoint x: 272, startPoint y: 101, endPoint x: 307, endPoint y: 169, distance: 76.8
click at [307, 169] on div "Hi [PERSON_NAME], Just checking in about your interest in a Cambridge workspace…" at bounding box center [382, 131] width 232 height 82
drag, startPoint x: 307, startPoint y: 169, endPoint x: 280, endPoint y: 123, distance: 53.0
click at [184, 132] on div "[PERSON_NAME] • 12:40 PM • Email Hi [PERSON_NAME], Just checking in about your …" at bounding box center [342, 130] width 356 height 106
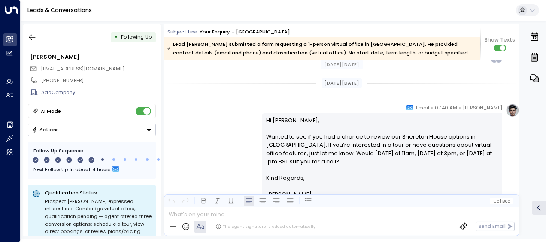
scroll to position [651, 0]
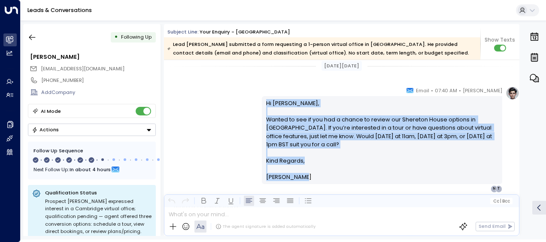
drag, startPoint x: 265, startPoint y: 103, endPoint x: 310, endPoint y: 185, distance: 93.6
click at [310, 185] on div "[PERSON_NAME] • 07:40 AM • Email Hi [PERSON_NAME], Wanted to see if you had a c…" at bounding box center [382, 139] width 241 height 106
drag, startPoint x: 310, startPoint y: 185, endPoint x: 292, endPoint y: 153, distance: 36.9
click at [219, 173] on div "[PERSON_NAME] • 07:40 AM • Email Hi [PERSON_NAME], Wanted to see if you had a c…" at bounding box center [342, 139] width 356 height 106
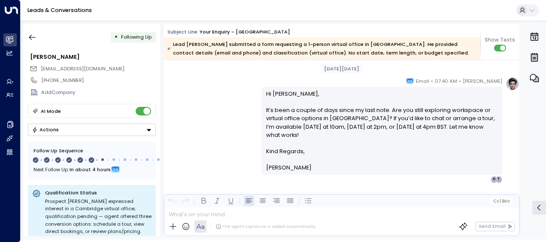
scroll to position [823, 0]
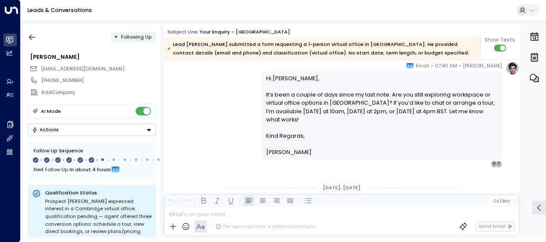
click at [267, 101] on p "Hi [PERSON_NAME], It’s been a couple of days since my last note. Are you still …" at bounding box center [382, 103] width 232 height 58
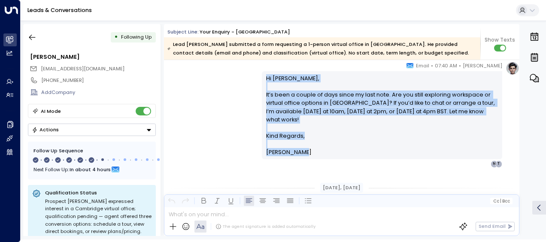
drag, startPoint x: 267, startPoint y: 101, endPoint x: 304, endPoint y: 156, distance: 66.9
click at [304, 156] on div "Hi [PERSON_NAME], It’s been a couple of days since my last note. Are you still …" at bounding box center [382, 115] width 241 height 88
drag, startPoint x: 304, startPoint y: 156, endPoint x: 288, endPoint y: 125, distance: 35.0
click at [210, 87] on div "[PERSON_NAME] • 07:40 AM • Email Hi [PERSON_NAME], It’s been a couple of days s…" at bounding box center [342, 114] width 356 height 106
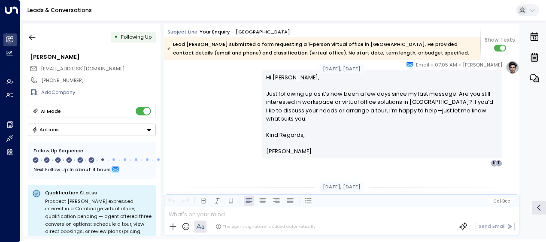
scroll to position [995, 0]
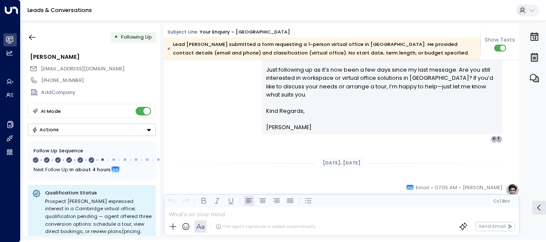
click at [217, 104] on div "[PERSON_NAME] • 07:05 AM • Email Hi [PERSON_NAME], Just following up as it’s no…" at bounding box center [342, 90] width 356 height 106
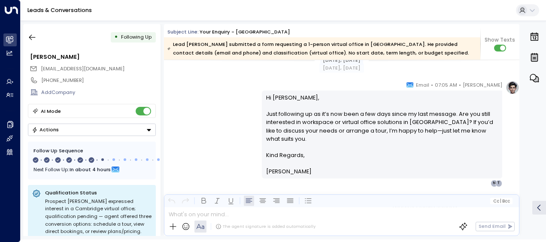
scroll to position [943, 0]
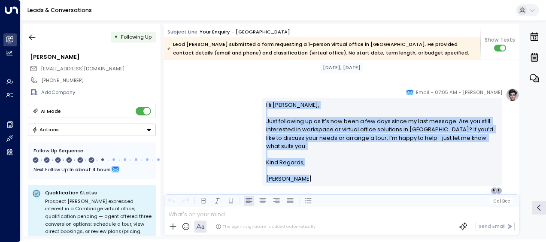
drag, startPoint x: 265, startPoint y: 105, endPoint x: 304, endPoint y: 184, distance: 88.0
click at [304, 184] on div "Hi [PERSON_NAME], Just following up as it’s now been a few days since my last m…" at bounding box center [382, 142] width 241 height 88
drag, startPoint x: 304, startPoint y: 184, endPoint x: 289, endPoint y: 156, distance: 31.5
click at [219, 130] on div "[PERSON_NAME] • 07:05 AM • Email Hi [PERSON_NAME], Just following up as it’s no…" at bounding box center [342, 141] width 356 height 106
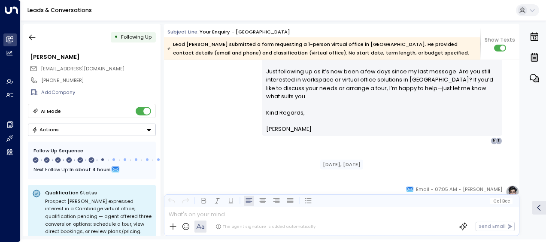
click at [219, 130] on div "[PERSON_NAME] • 07:05 AM • Email Hi [PERSON_NAME], Just following up as it’s no…" at bounding box center [342, 91] width 356 height 106
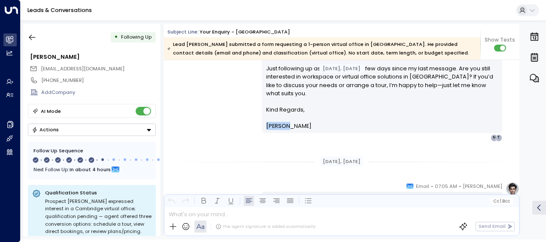
click at [219, 130] on div "[PERSON_NAME] • 07:05 AM • Email Hi [PERSON_NAME], Just following up as it’s no…" at bounding box center [342, 88] width 356 height 106
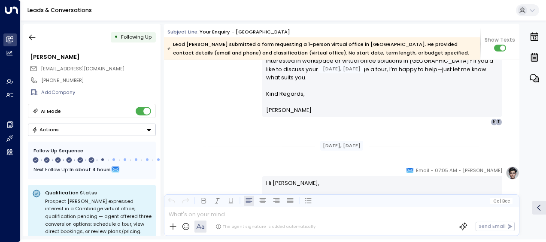
drag, startPoint x: 219, startPoint y: 130, endPoint x: 214, endPoint y: 158, distance: 28.7
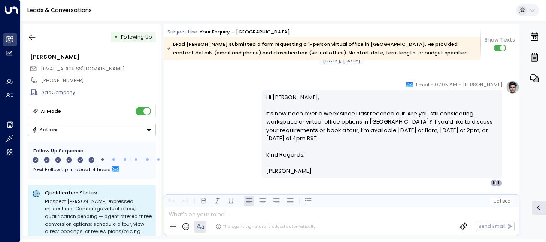
scroll to position [1117, 0]
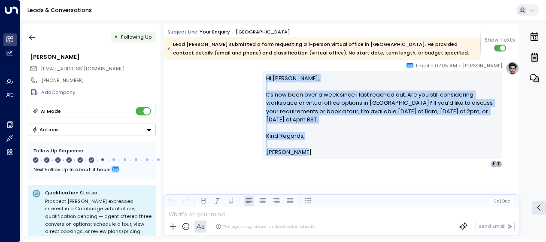
drag, startPoint x: 262, startPoint y: 75, endPoint x: 306, endPoint y: 155, distance: 90.7
click at [306, 155] on div "Hi [PERSON_NAME], It’s now been over a week since I last reached out. Are you s…" at bounding box center [382, 115] width 241 height 88
drag, startPoint x: 306, startPoint y: 155, endPoint x: 271, endPoint y: 107, distance: 59.1
